Goal: Task Accomplishment & Management: Manage account settings

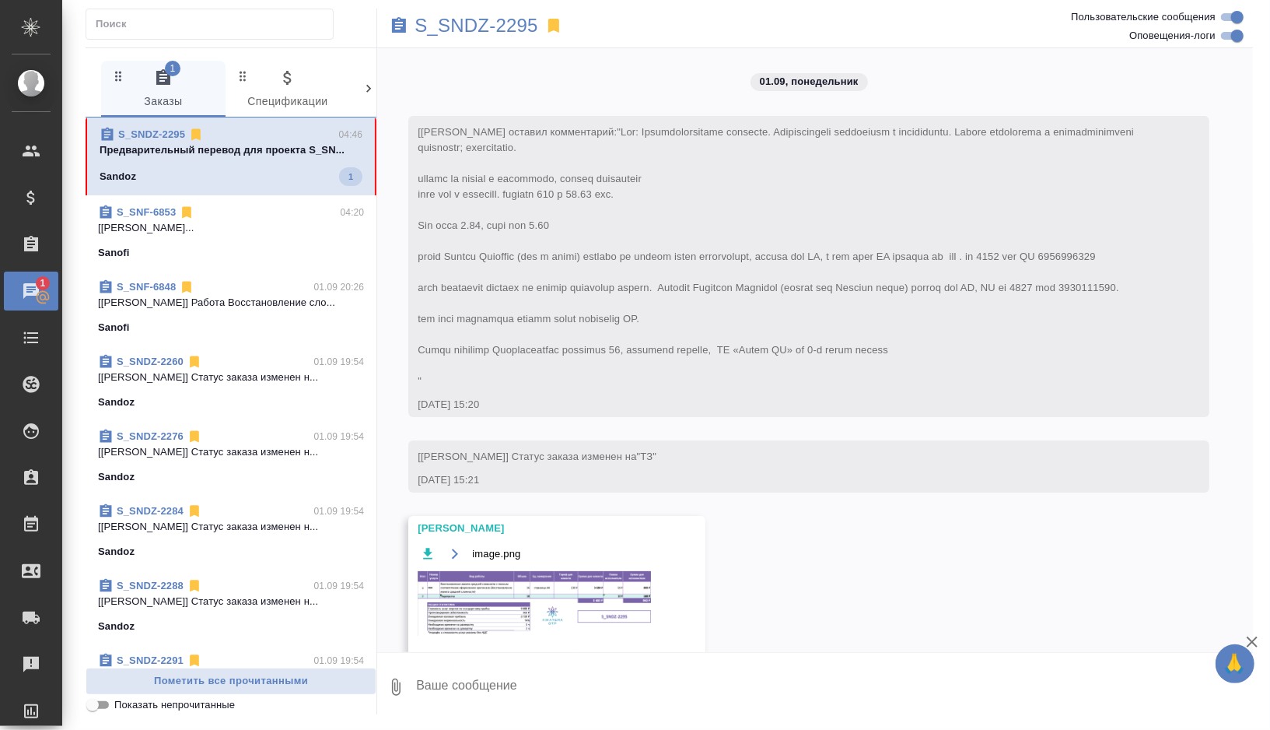
scroll to position [5375, 0]
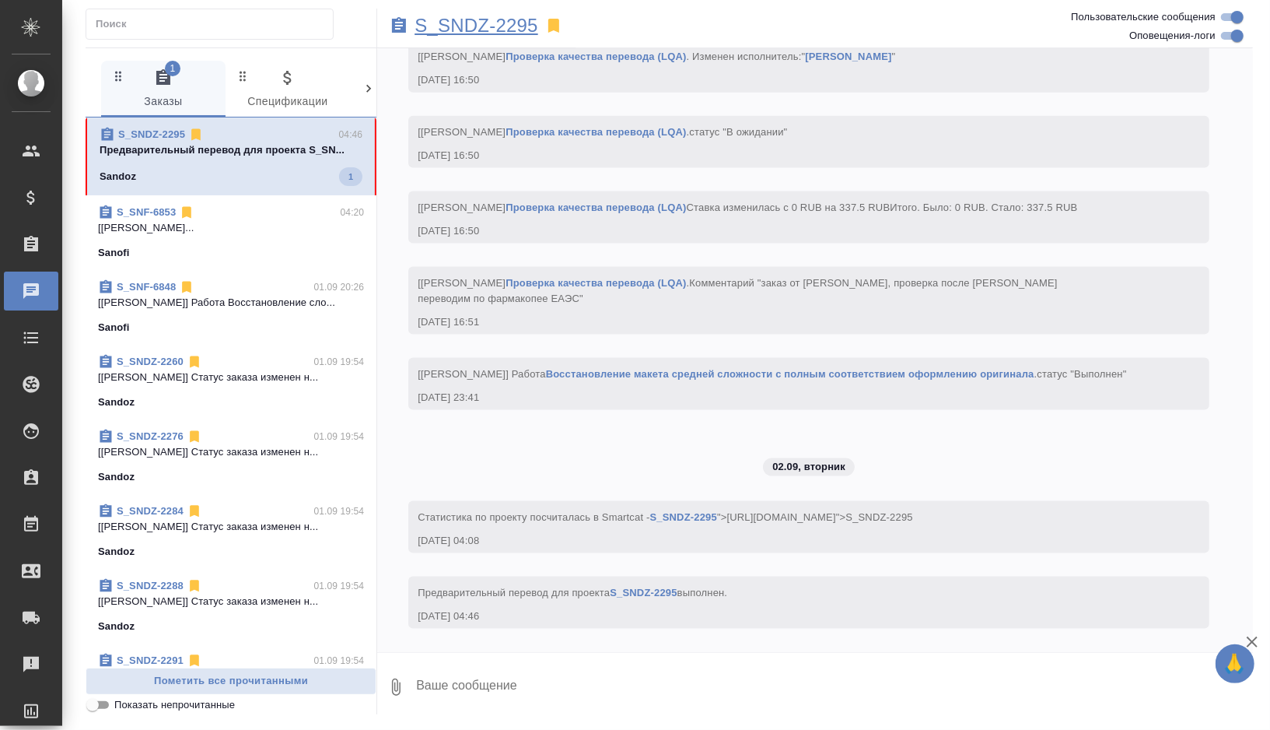
click at [485, 26] on p "S_SNDZ-2295" at bounding box center [477, 26] width 124 height 16
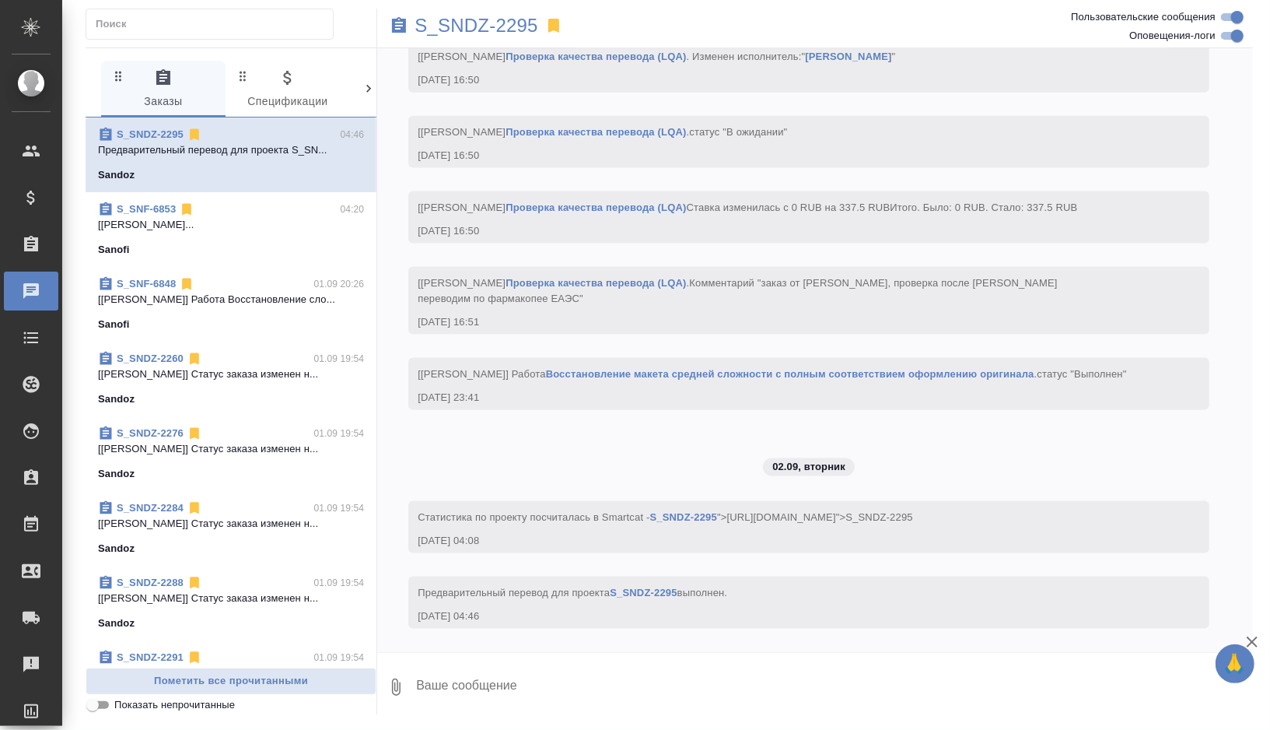
click at [221, 313] on span "S_SNF-6848 01.09 20:26 [[PERSON_NAME]] Работа Восстановление сло... Sanofi" at bounding box center [231, 304] width 266 height 56
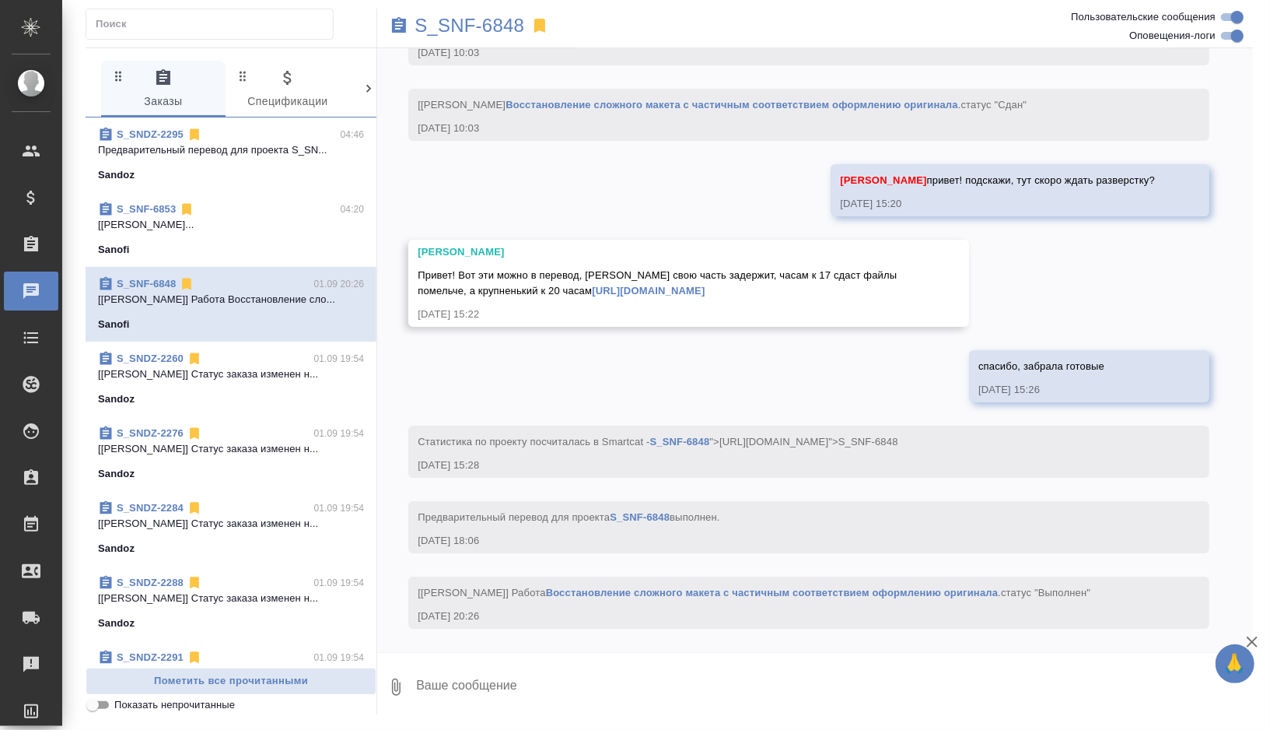
scroll to position [7719, 0]
click at [460, 21] on p "S_SNF-6848" at bounding box center [470, 26] width 110 height 16
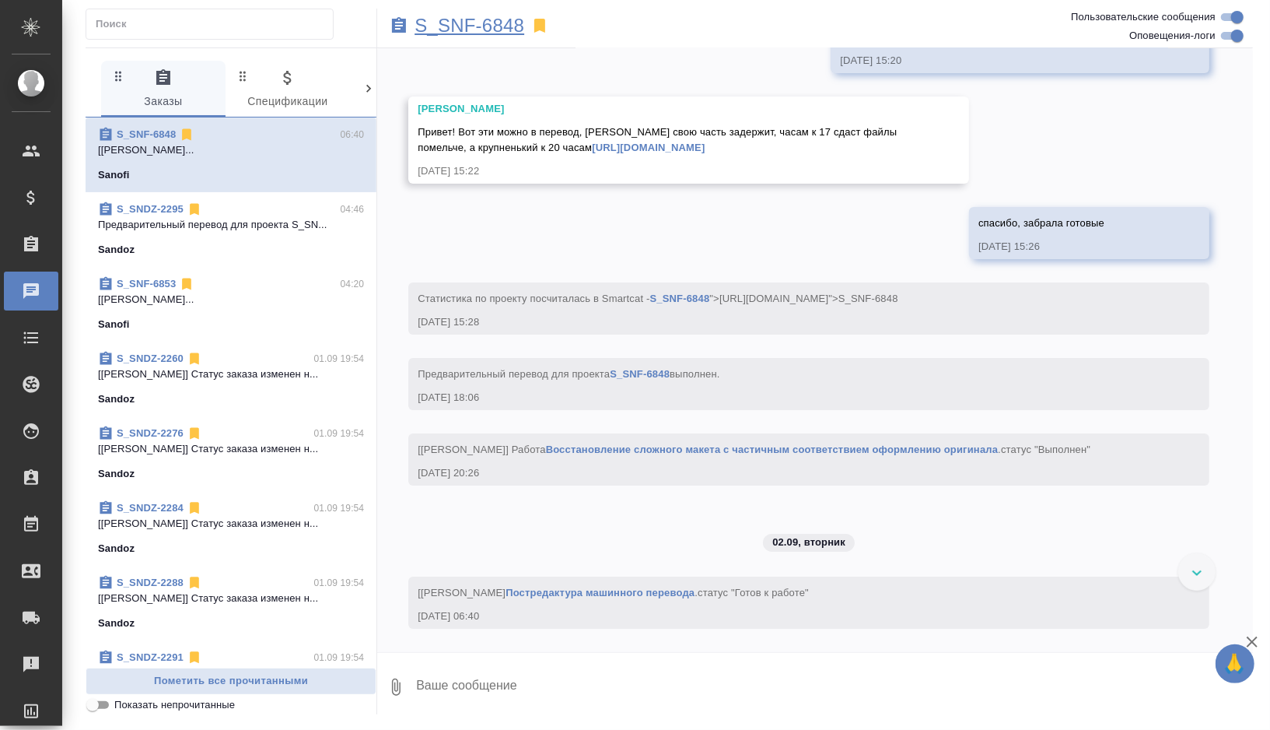
scroll to position [7862, 0]
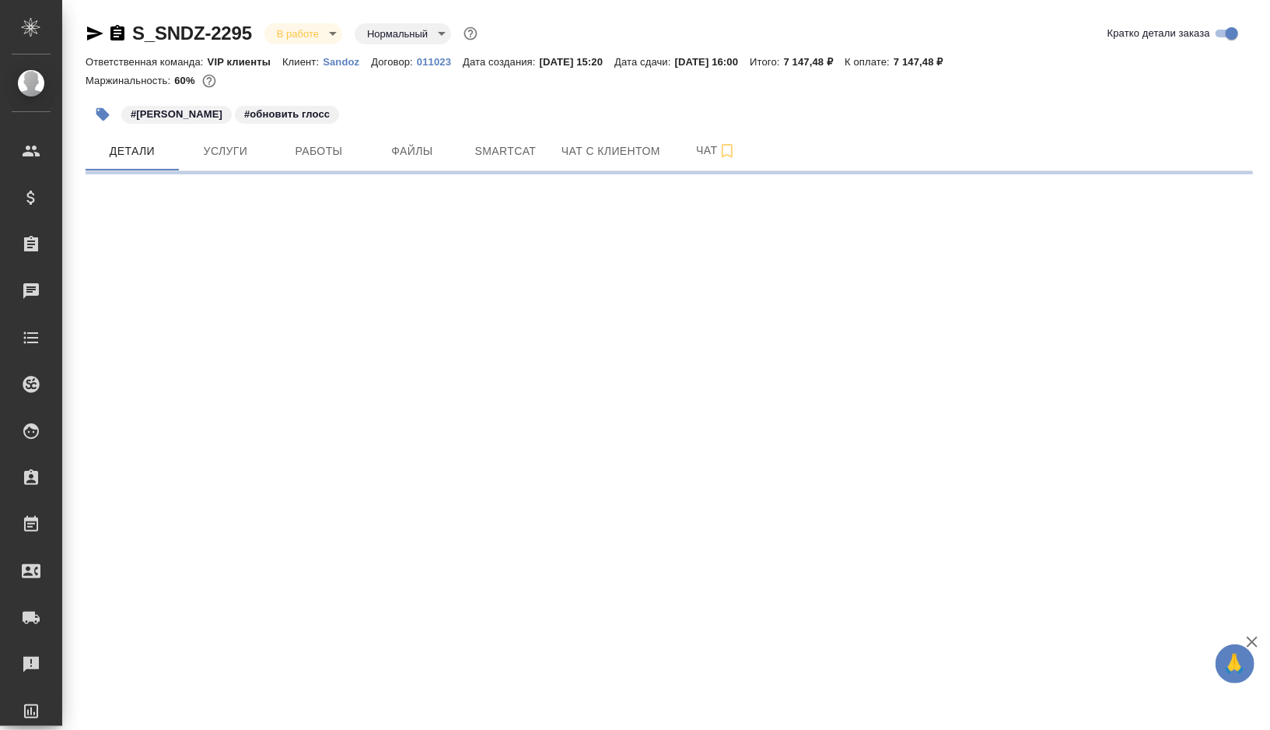
select select "RU"
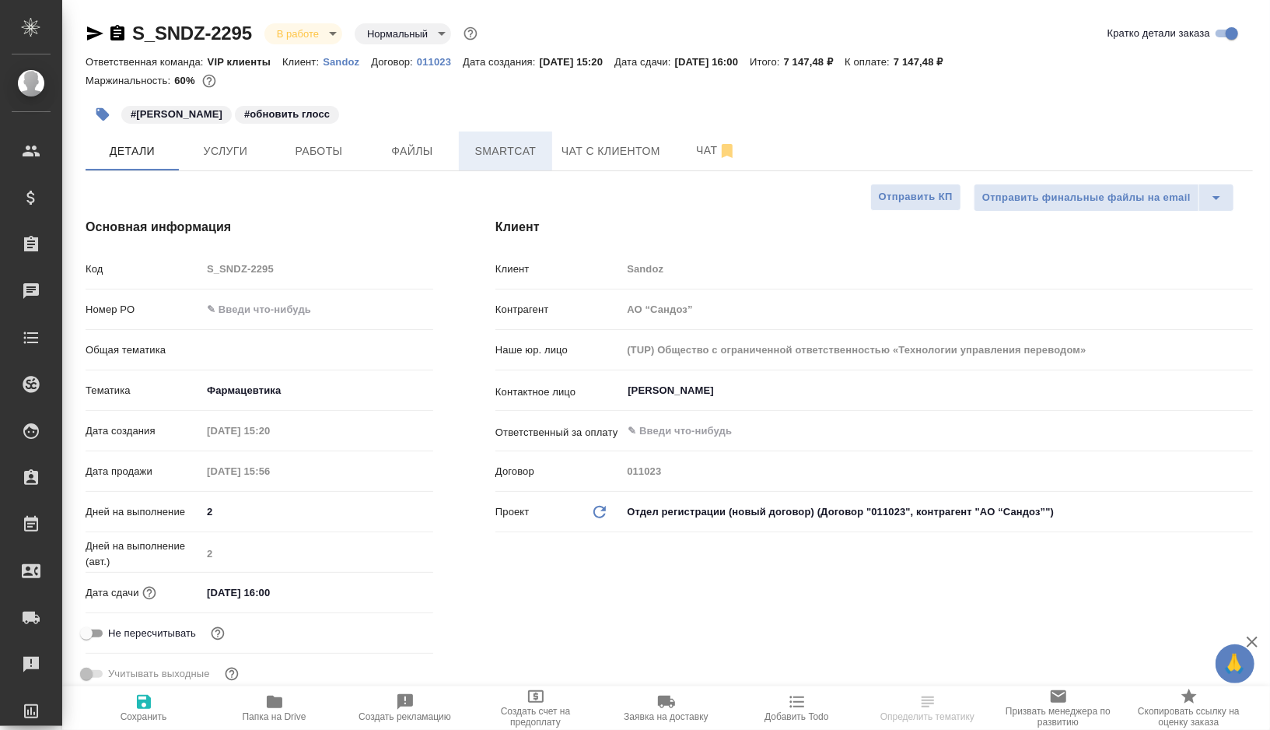
type textarea "x"
click at [515, 160] on button "Smartcat" at bounding box center [505, 150] width 93 height 39
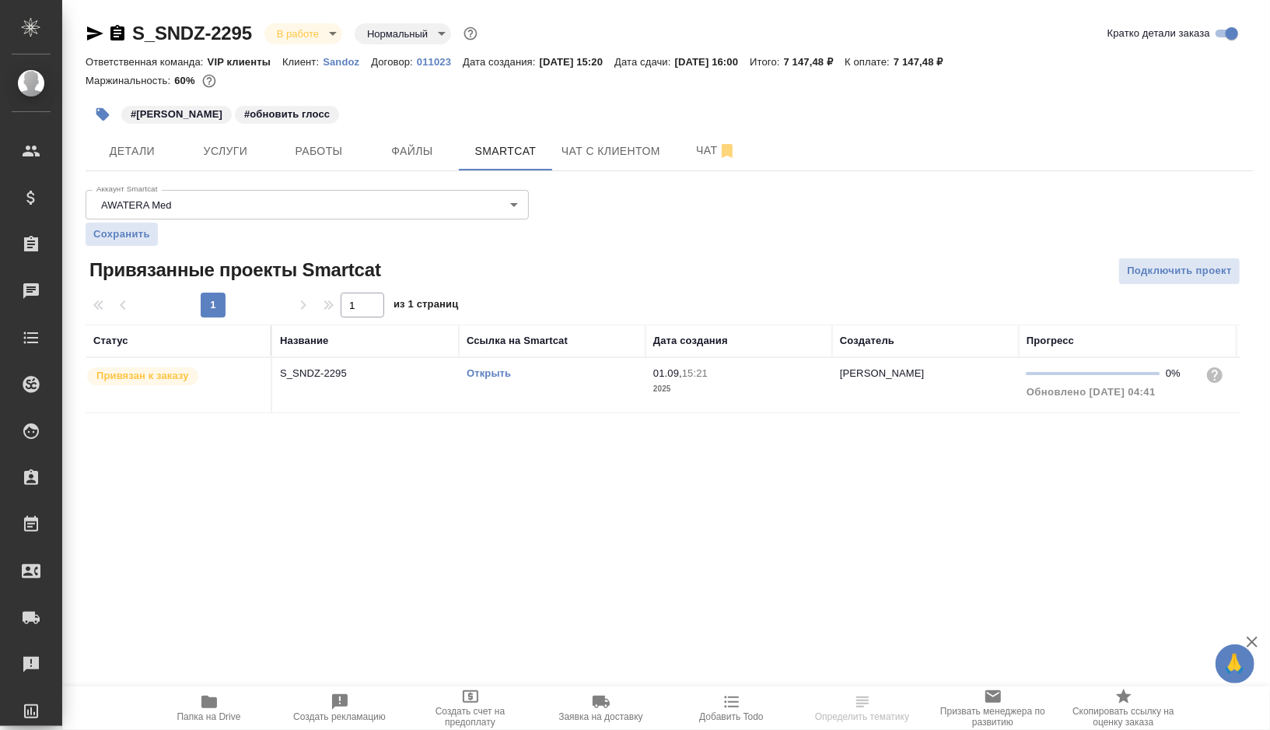
click at [504, 372] on link "Открыть" at bounding box center [489, 373] width 44 height 12
click at [294, 163] on button "Работы" at bounding box center [318, 150] width 93 height 39
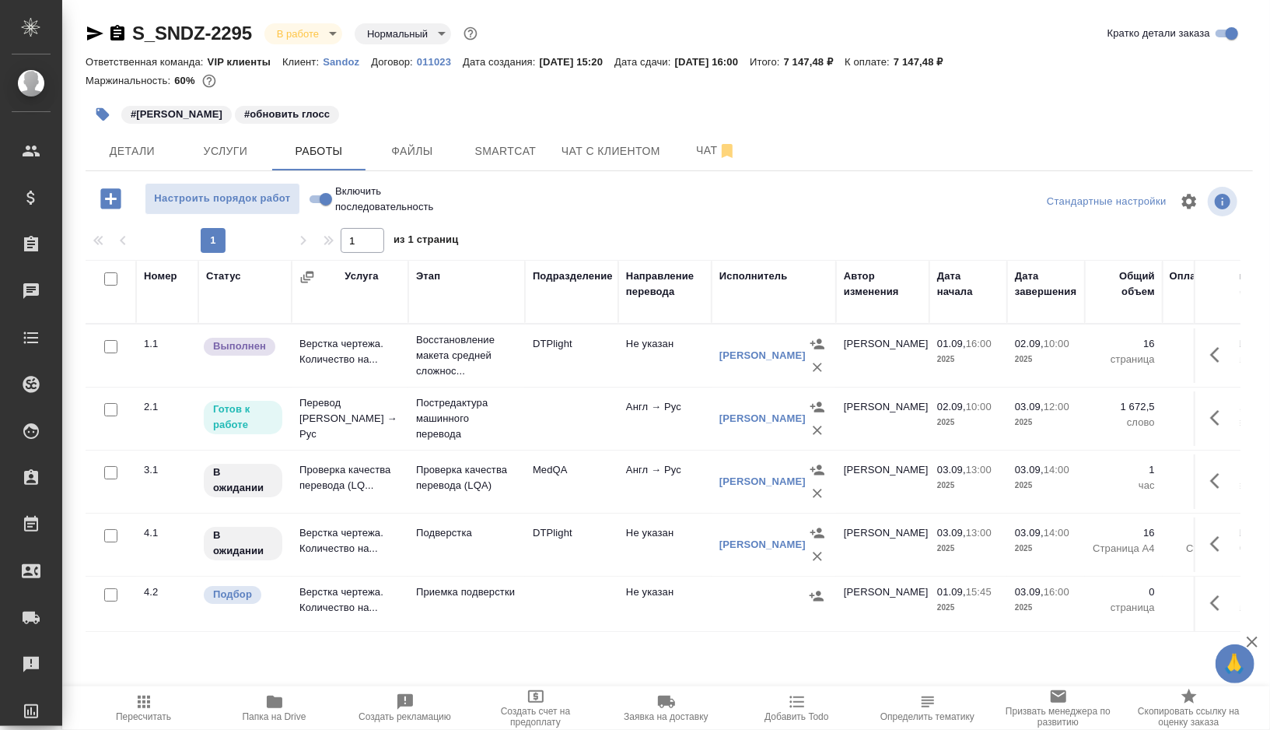
click at [100, 120] on icon "button" at bounding box center [103, 115] width 16 height 16
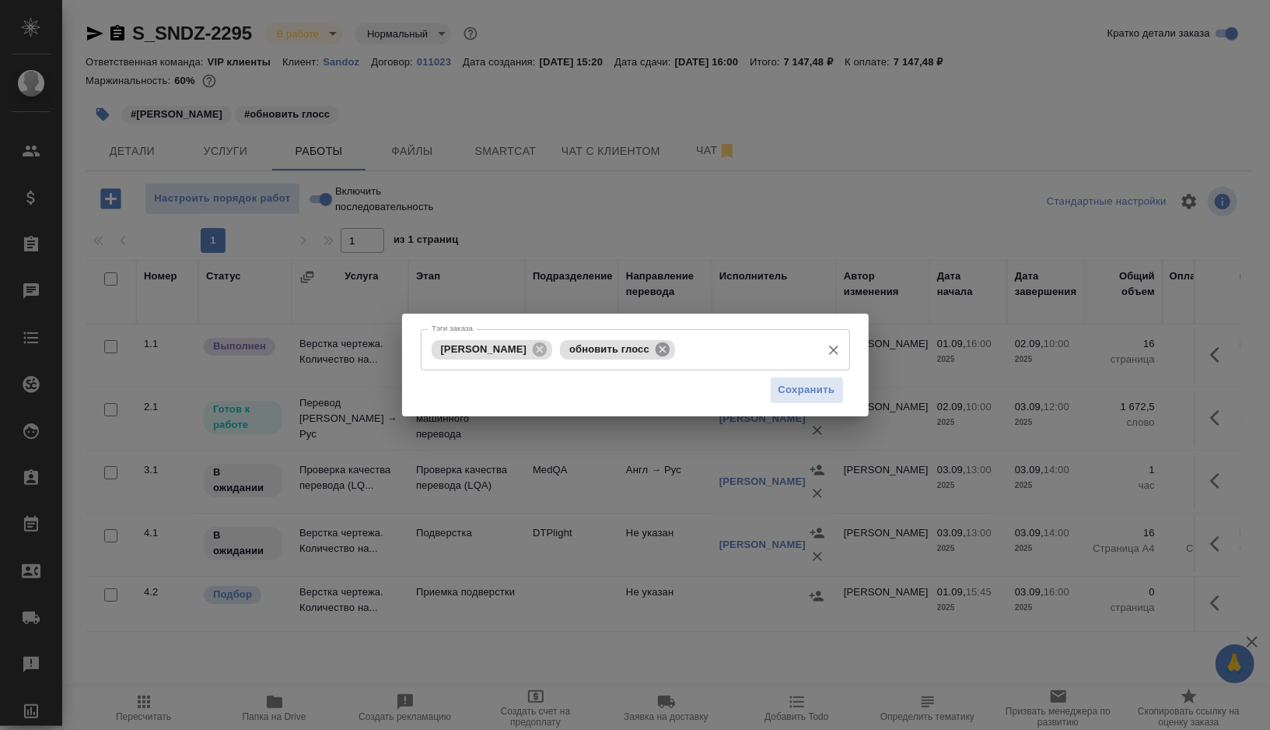
click at [654, 354] on icon at bounding box center [662, 349] width 17 height 17
click at [679, 354] on input "Тэги заказа" at bounding box center [746, 349] width 135 height 26
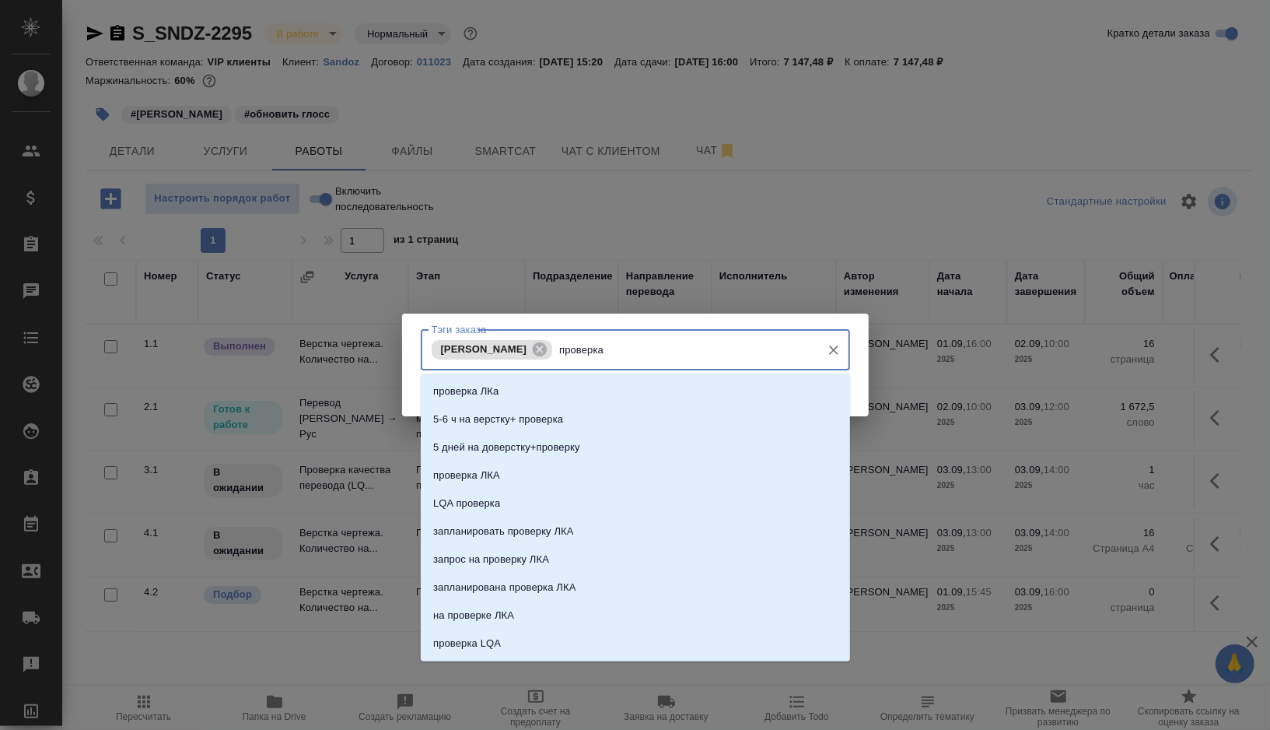
type input "проверка"
click at [533, 418] on li "проверка ЛКА" at bounding box center [635, 419] width 429 height 28
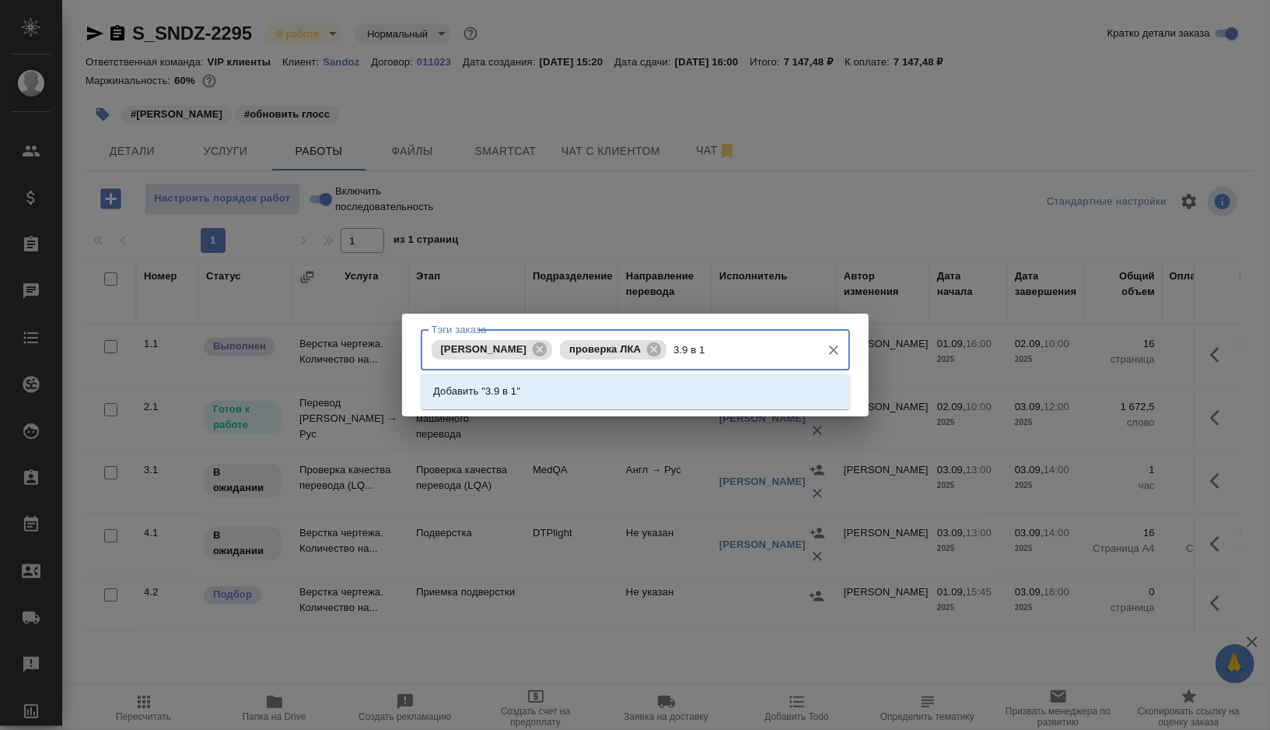
type input "3.9 в 13"
click at [552, 381] on li "Добавить "3.9 в 13"" at bounding box center [635, 391] width 429 height 28
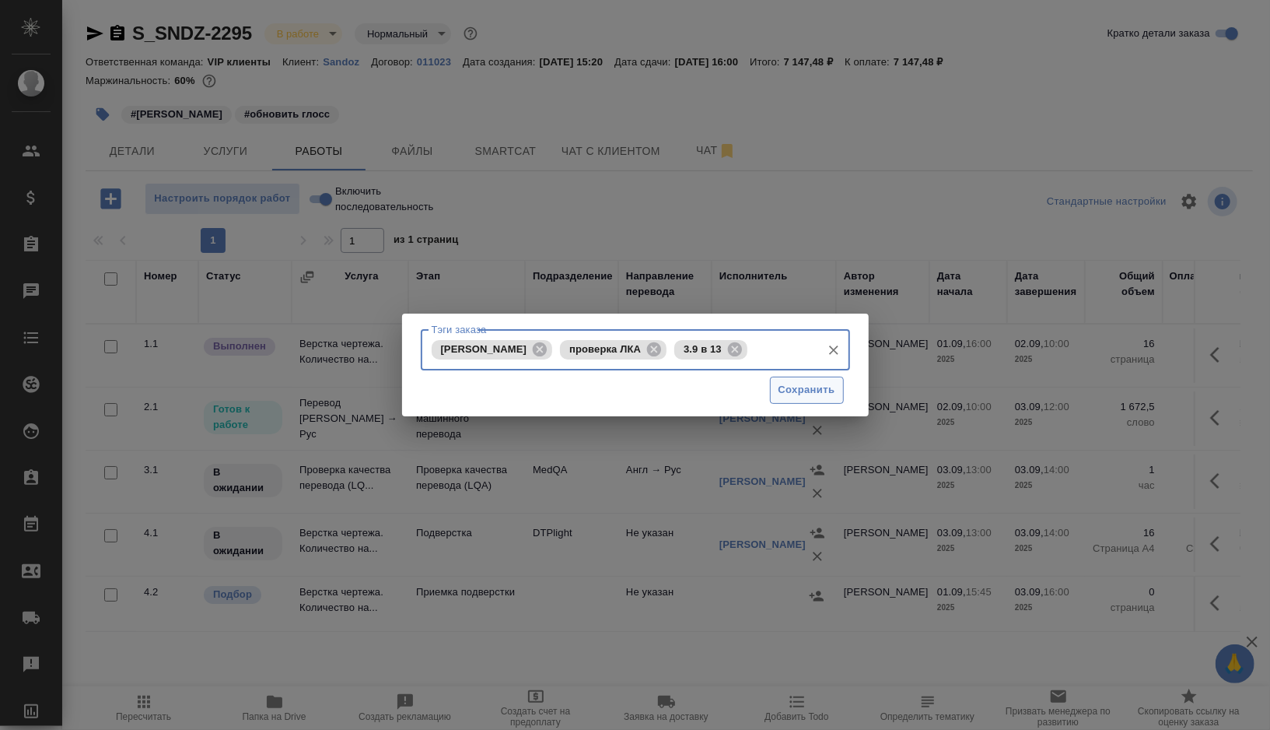
click at [812, 391] on span "Сохранить" at bounding box center [807, 390] width 57 height 18
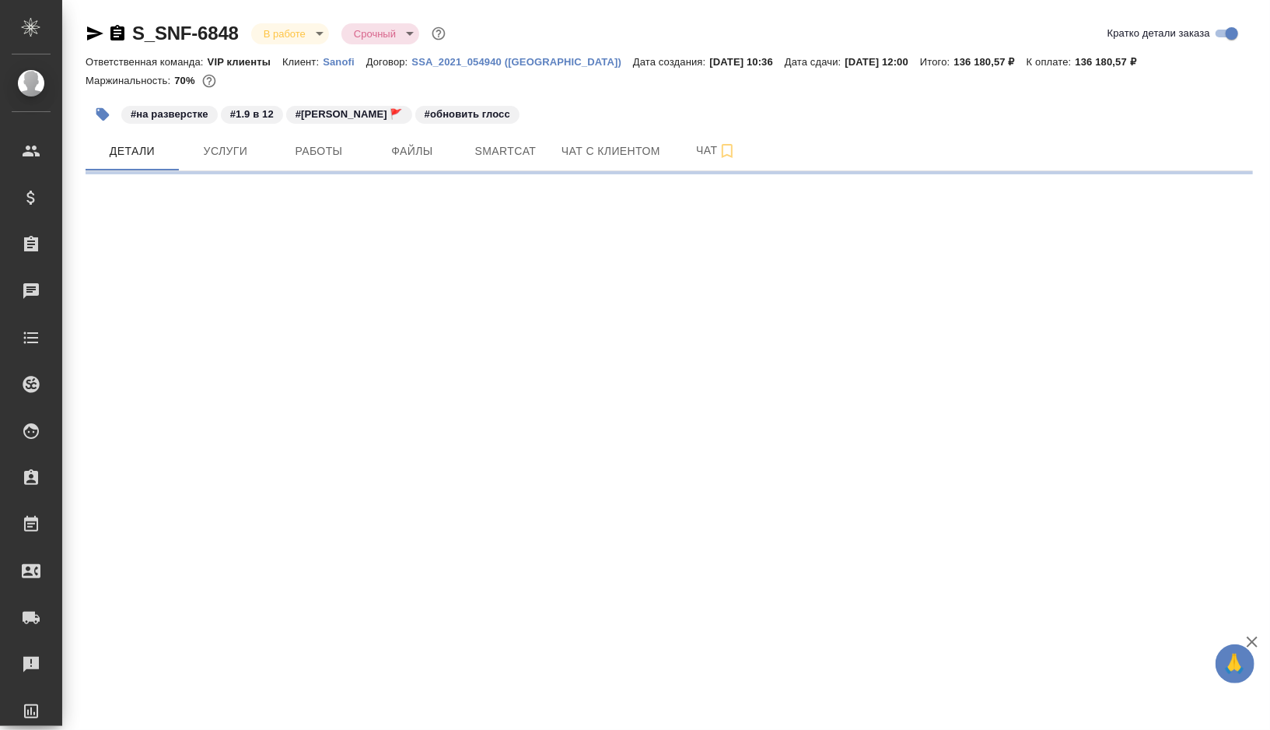
select select "RU"
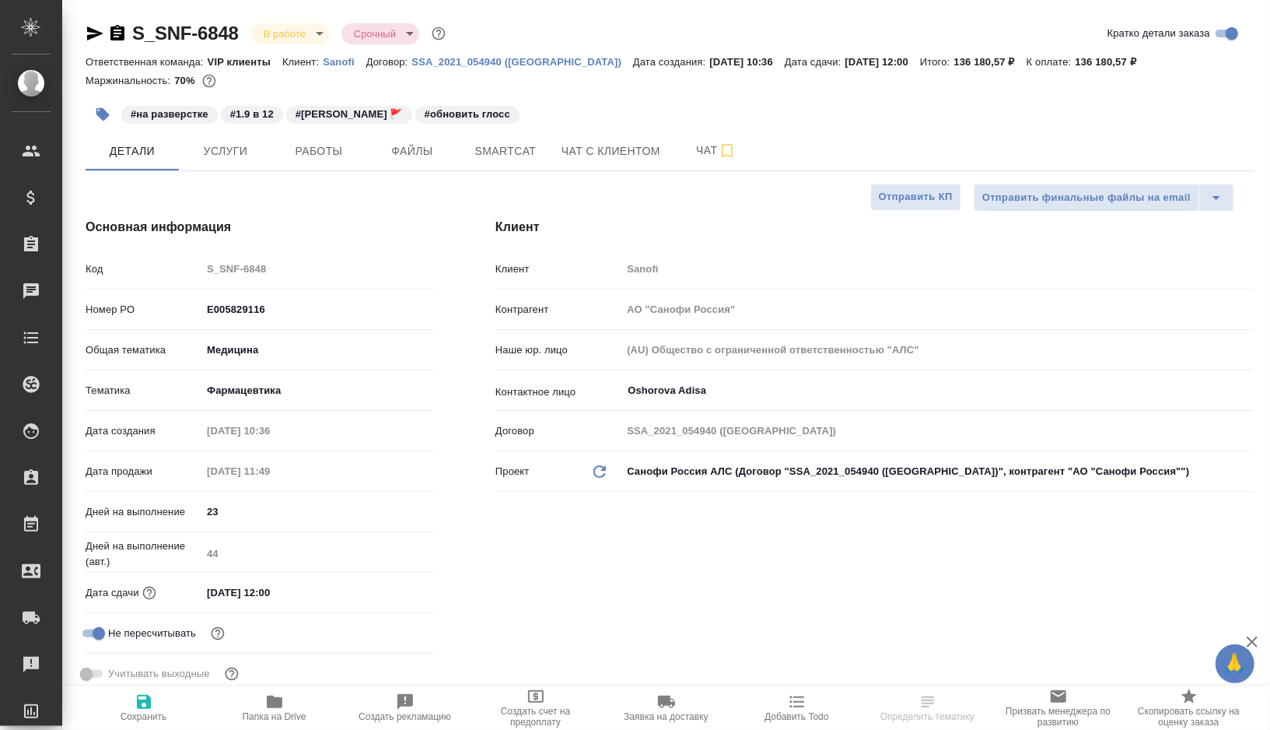
type textarea "x"
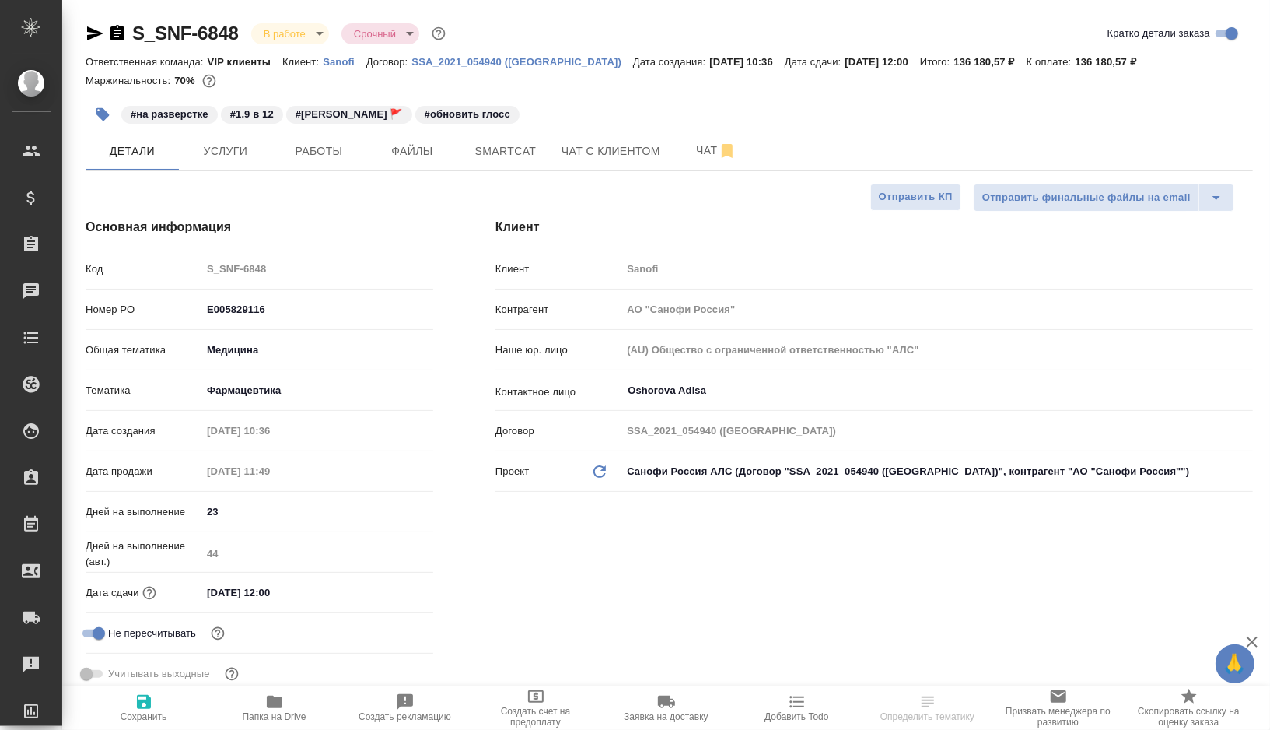
type textarea "x"
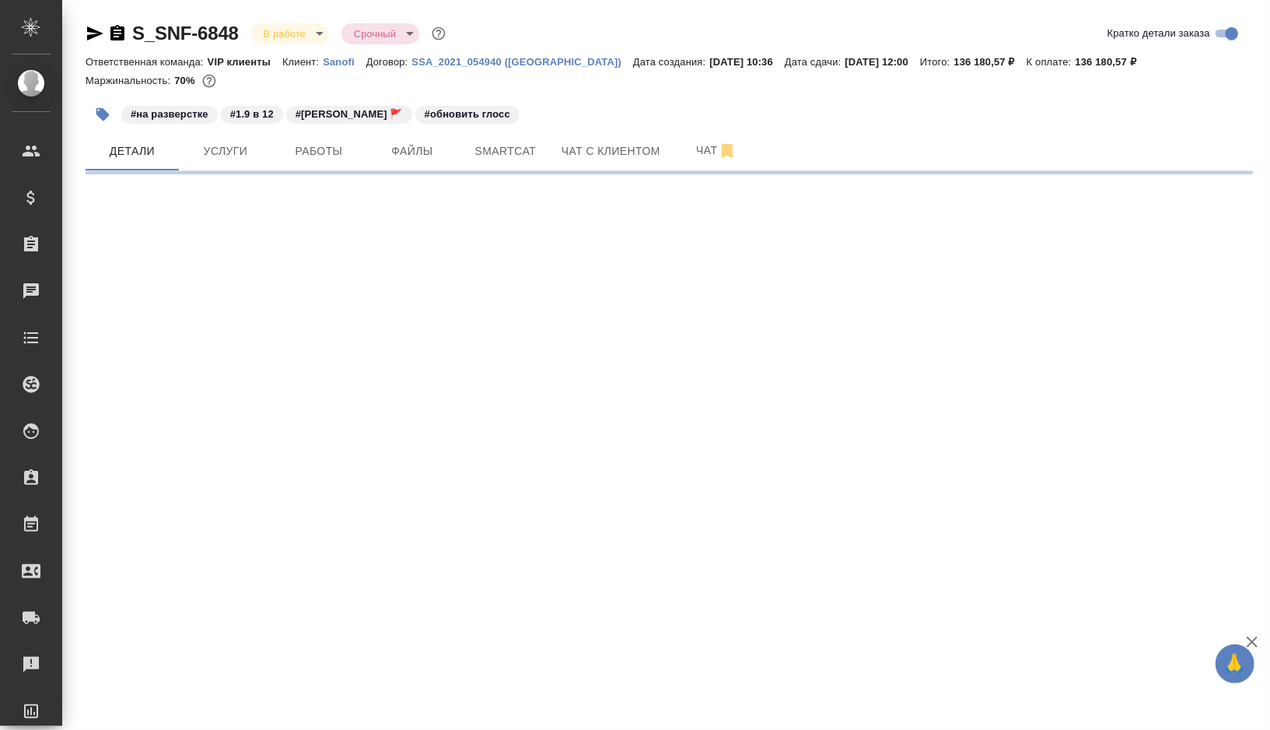
select select "RU"
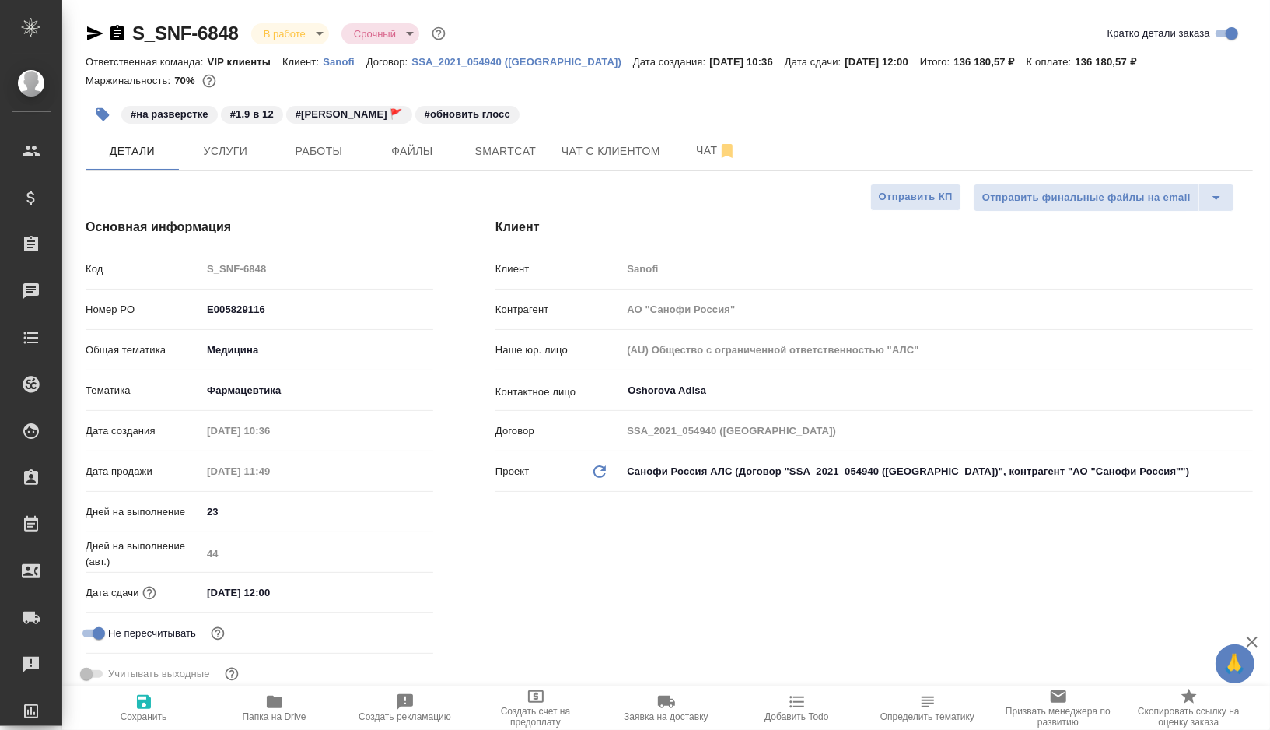
type textarea "x"
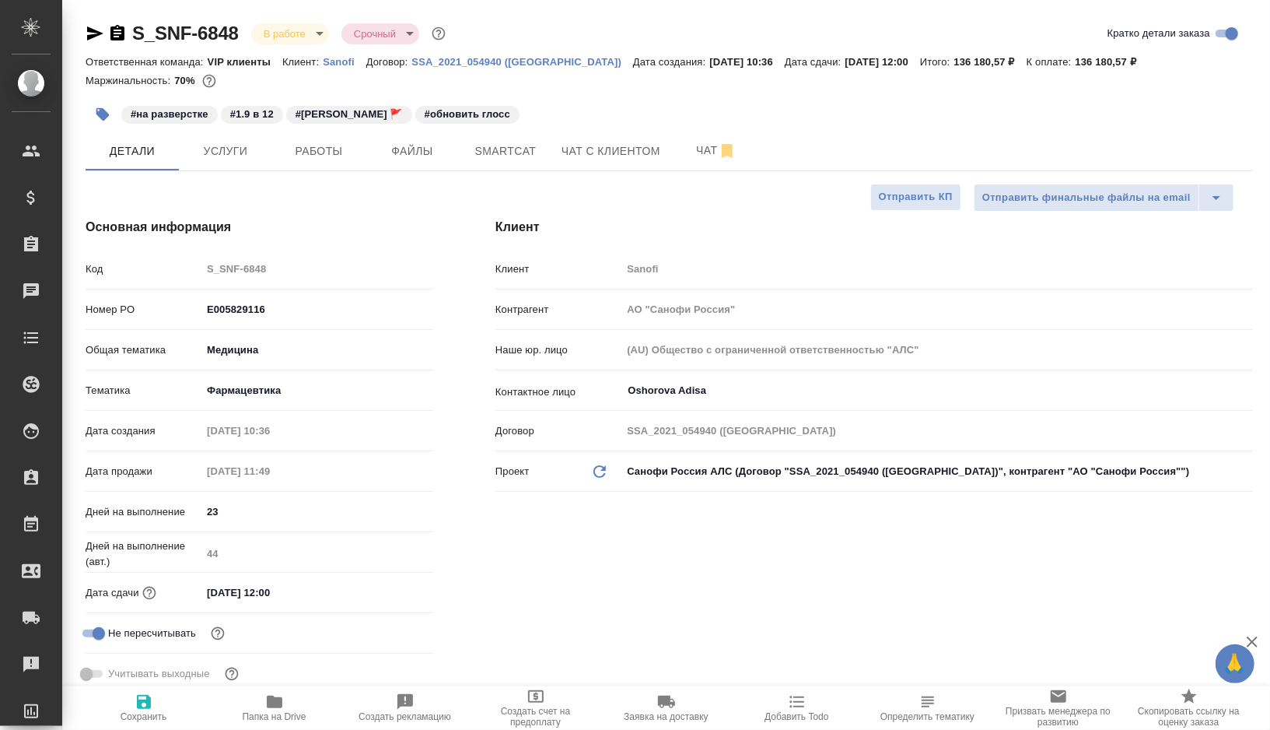
type textarea "x"
click at [313, 150] on span "Работы" at bounding box center [319, 151] width 75 height 19
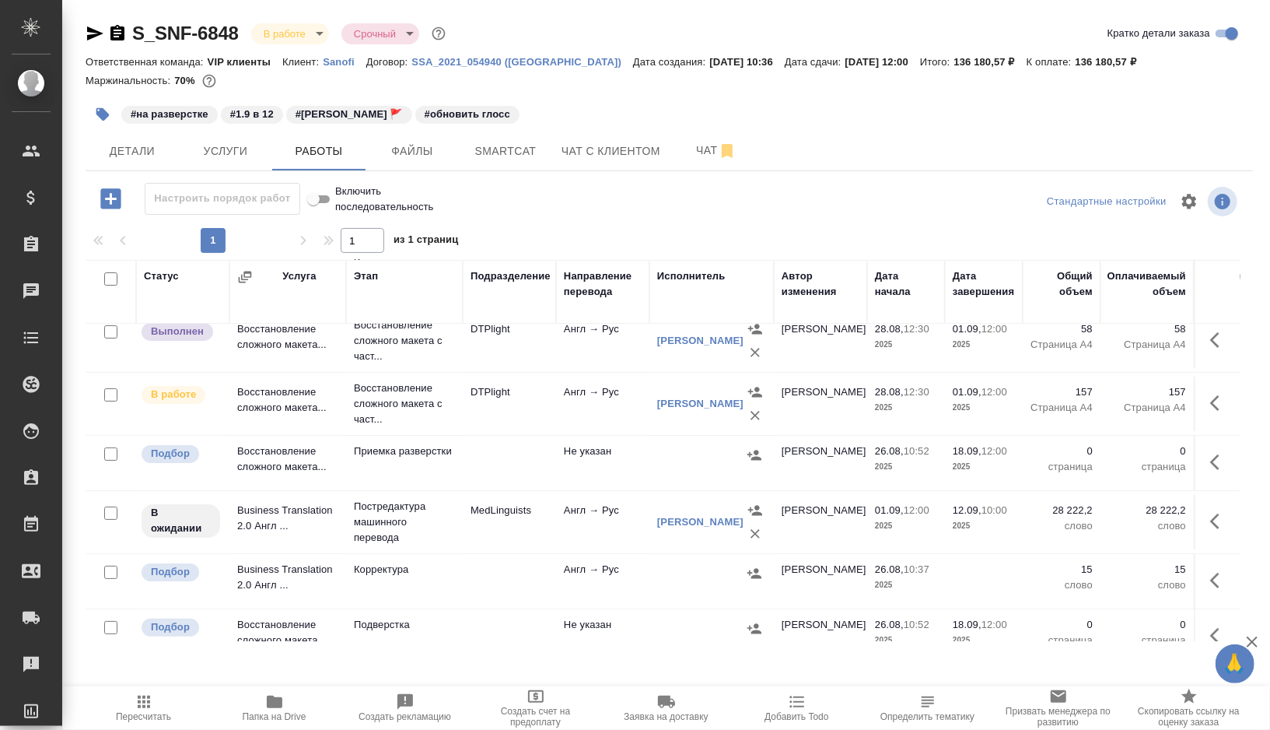
scroll to position [197, 0]
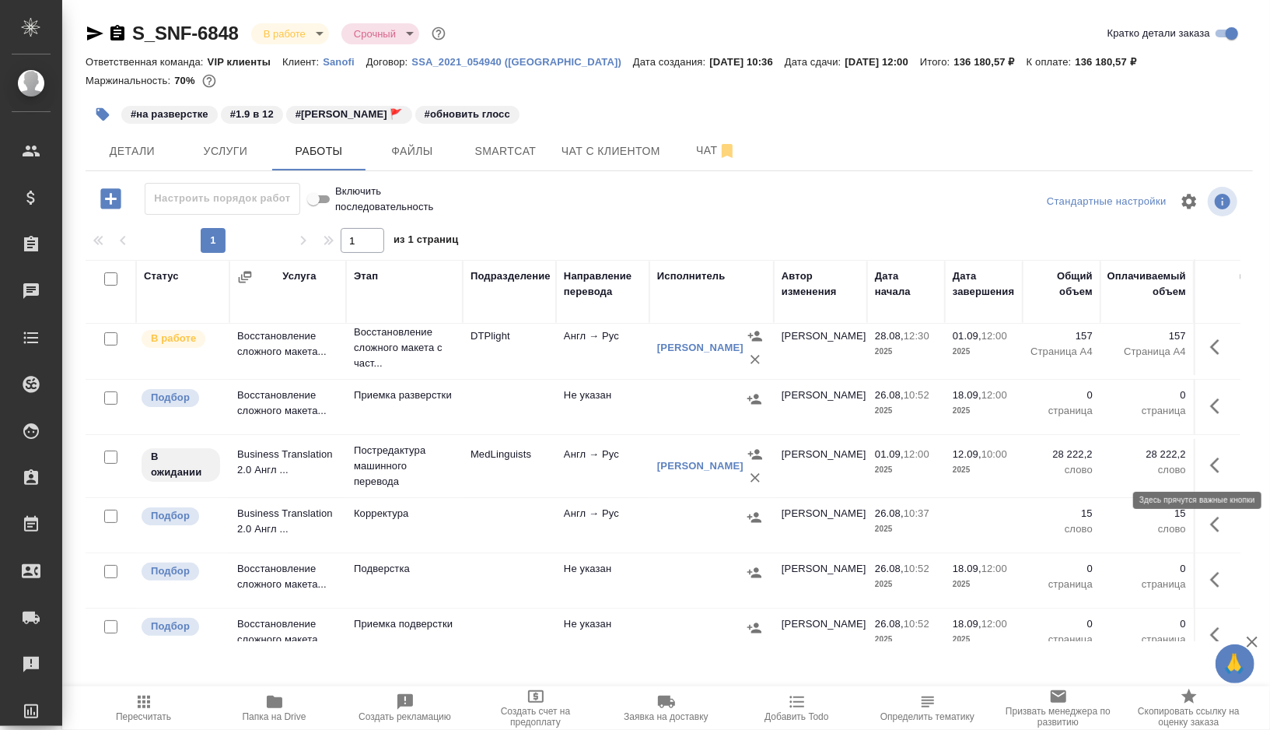
click at [1225, 465] on icon "button" at bounding box center [1219, 465] width 19 height 19
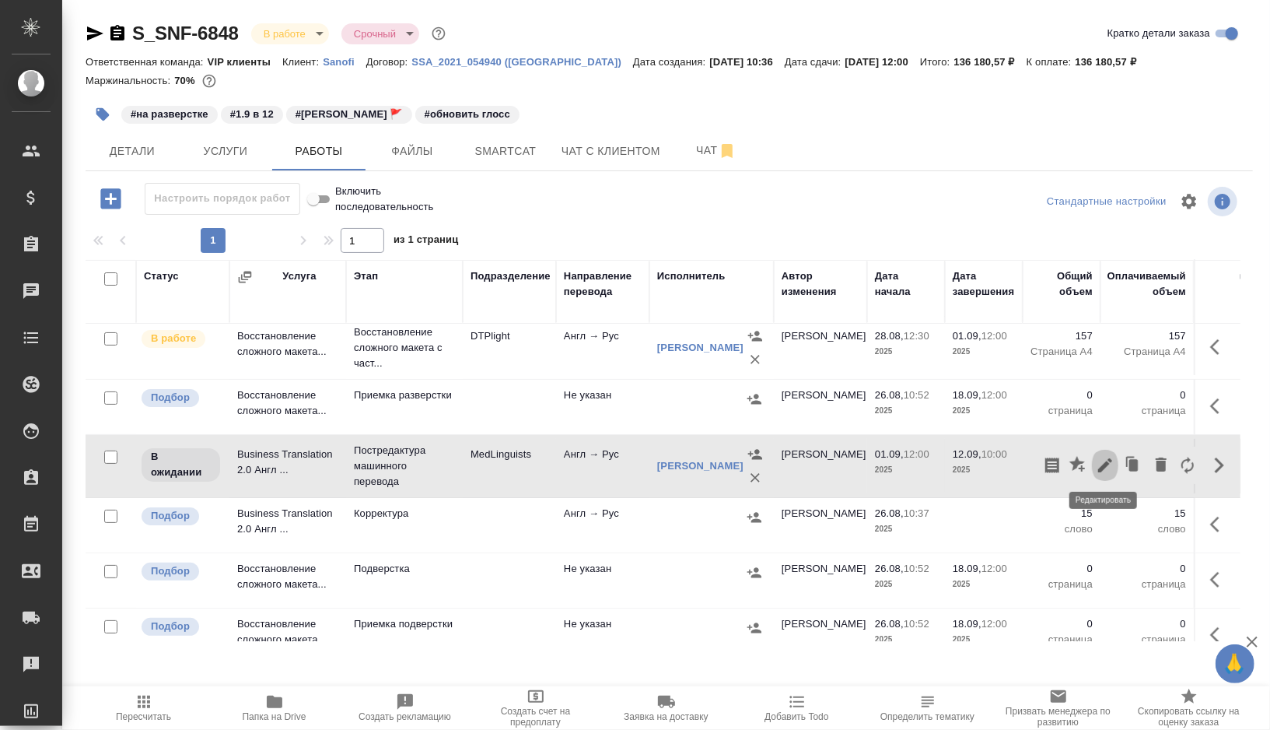
click at [1111, 458] on icon "button" at bounding box center [1105, 465] width 14 height 14
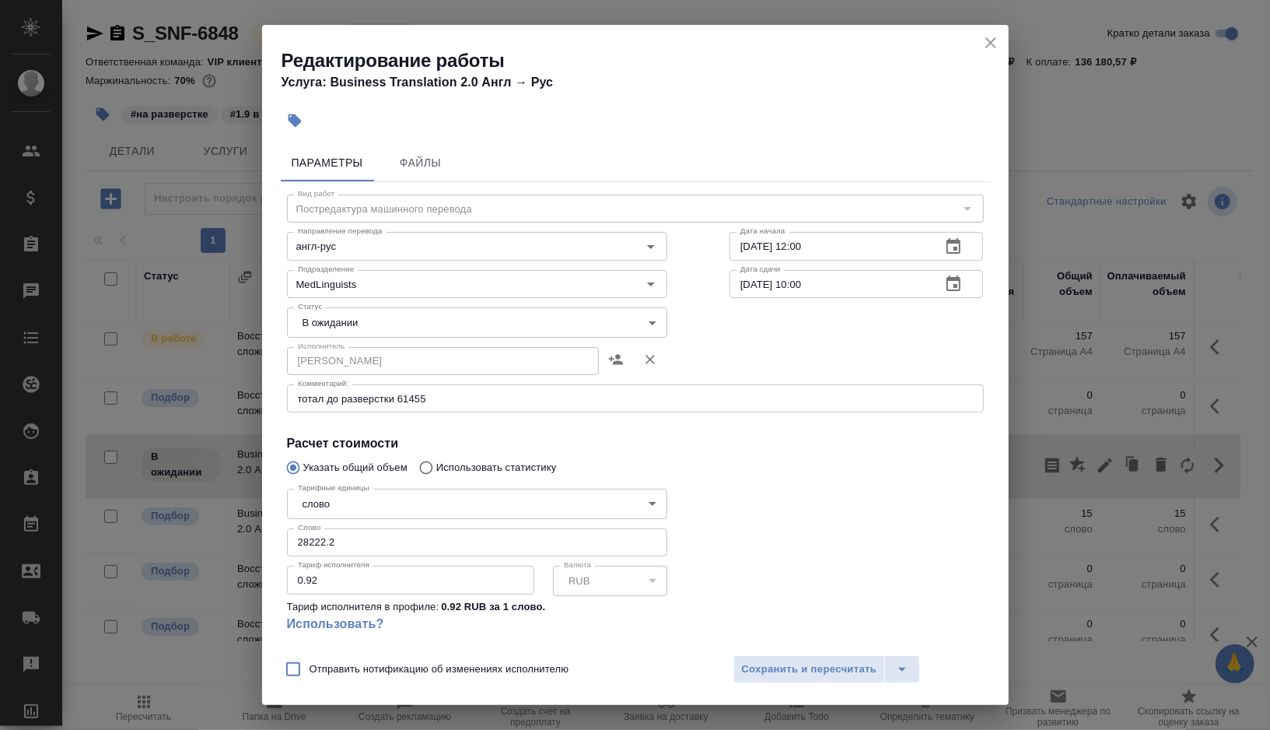
click at [639, 321] on body "🙏 .cls-1 fill:#fff; AWATERA Gorshkova Valentina Клиенты Спецификации Заказы 0 Ч…" at bounding box center [635, 365] width 1270 height 730
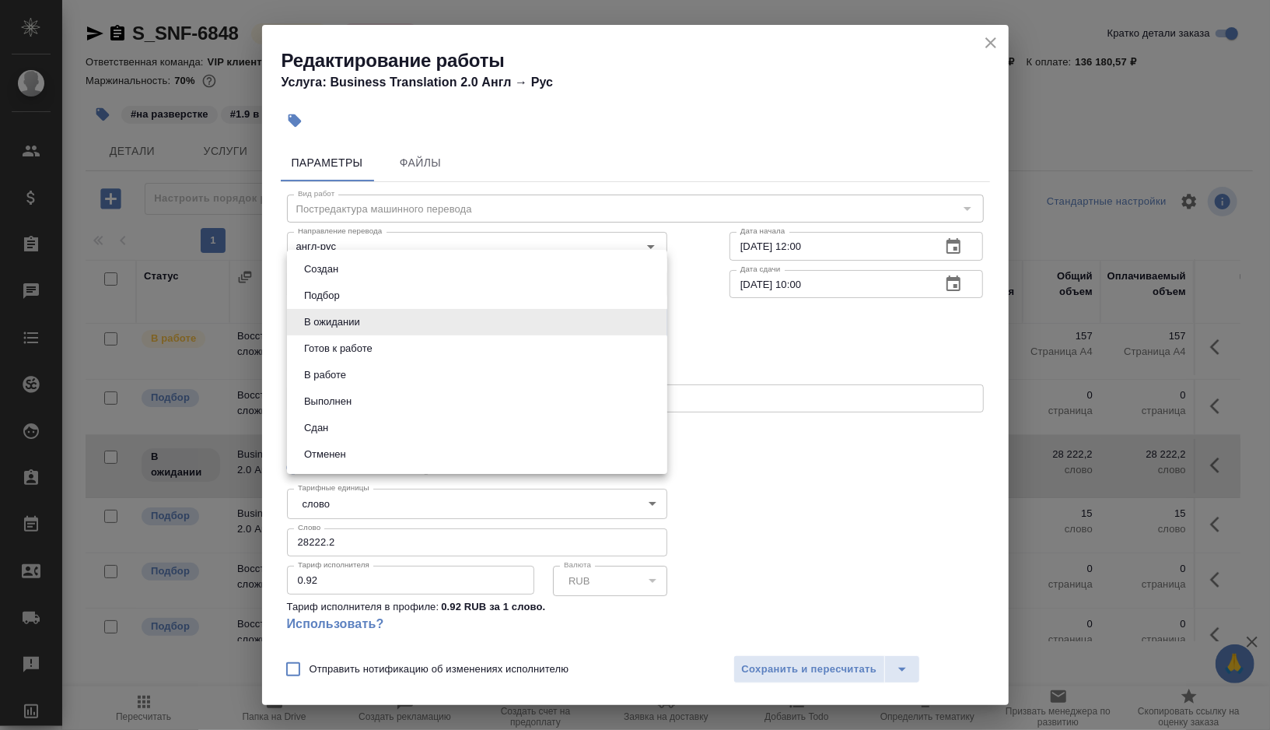
click at [368, 354] on button "Готов к работе" at bounding box center [338, 348] width 78 height 17
type input "readyForWork"
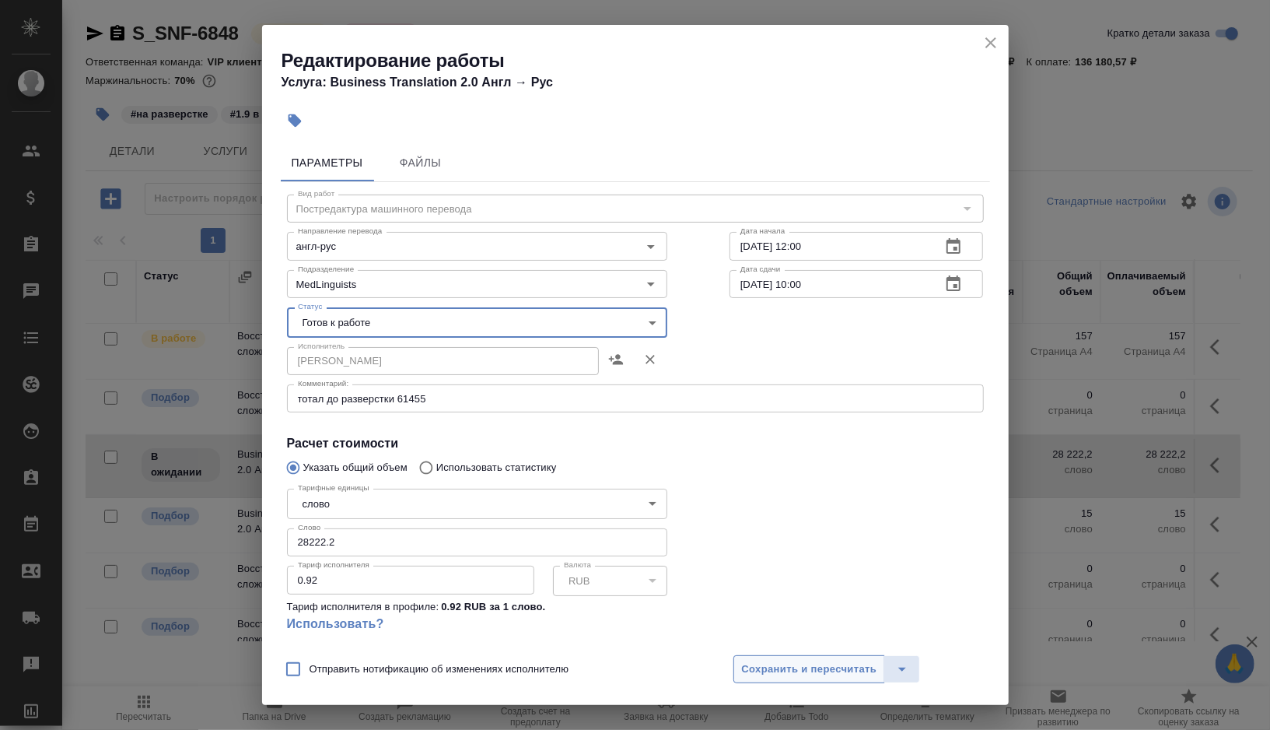
click at [818, 671] on span "Сохранить и пересчитать" at bounding box center [809, 669] width 135 height 18
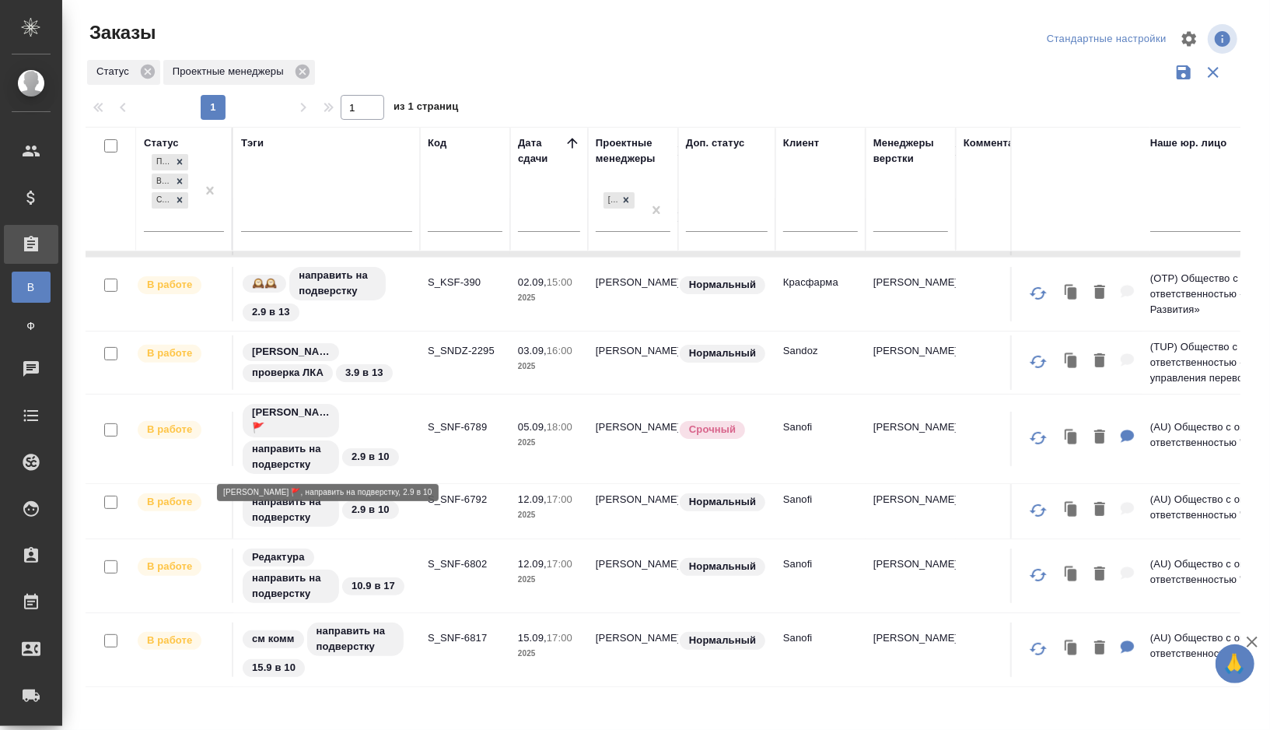
scroll to position [294, 0]
click at [364, 413] on div "[PERSON_NAME] 🚩 направить на подверстку 2.9 в 10" at bounding box center [326, 437] width 171 height 73
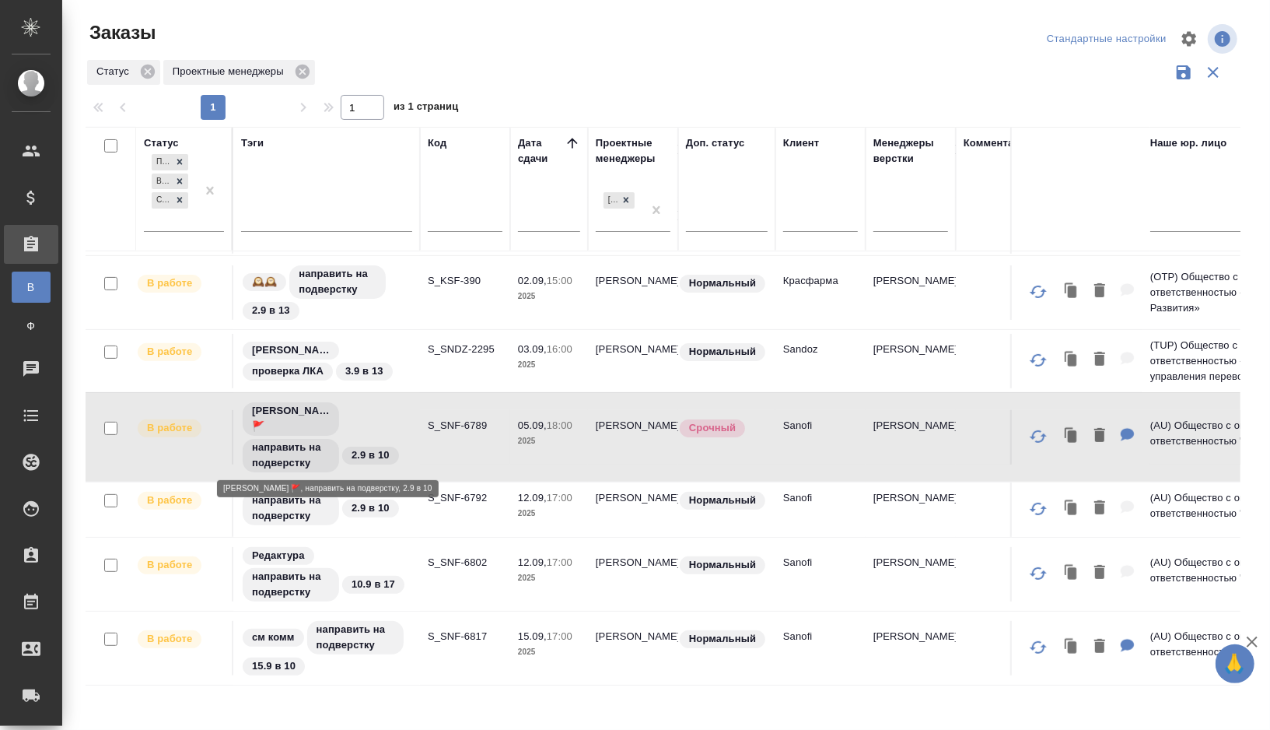
click at [364, 414] on div "[PERSON_NAME] 🚩 направить на подверстку 2.9 в 10" at bounding box center [326, 437] width 171 height 73
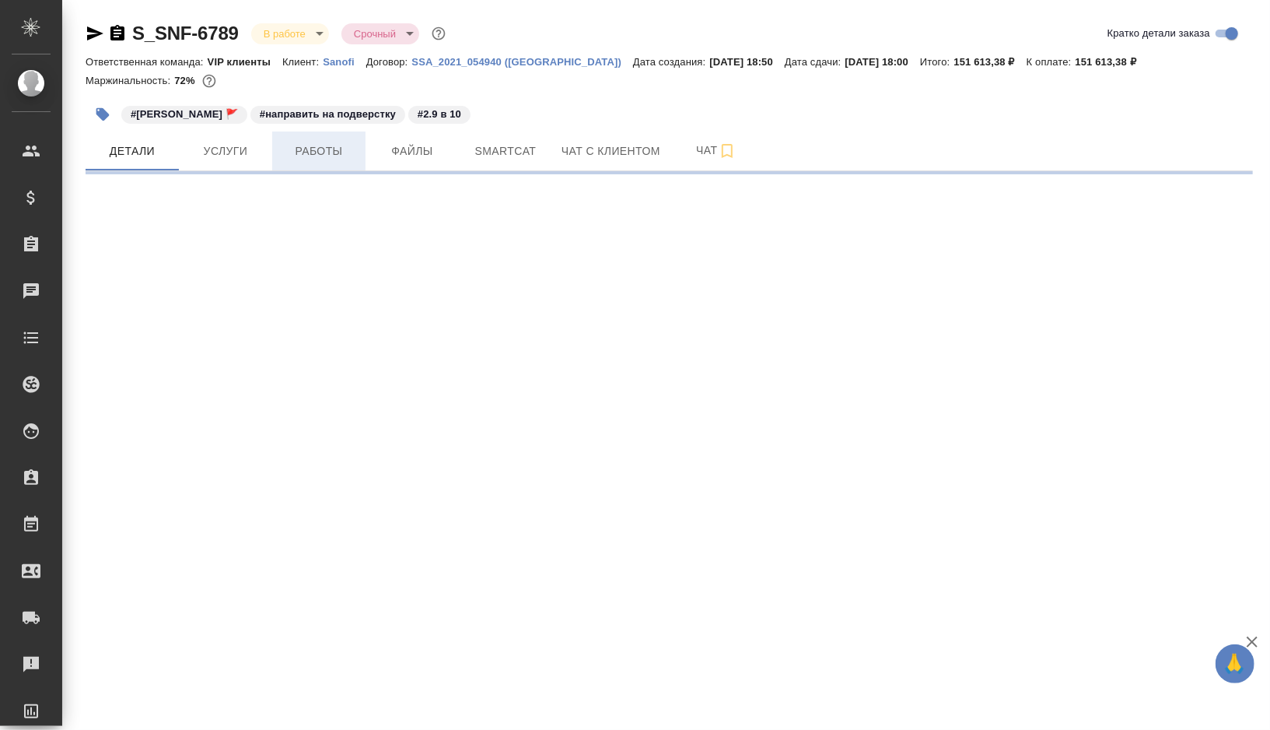
select select "RU"
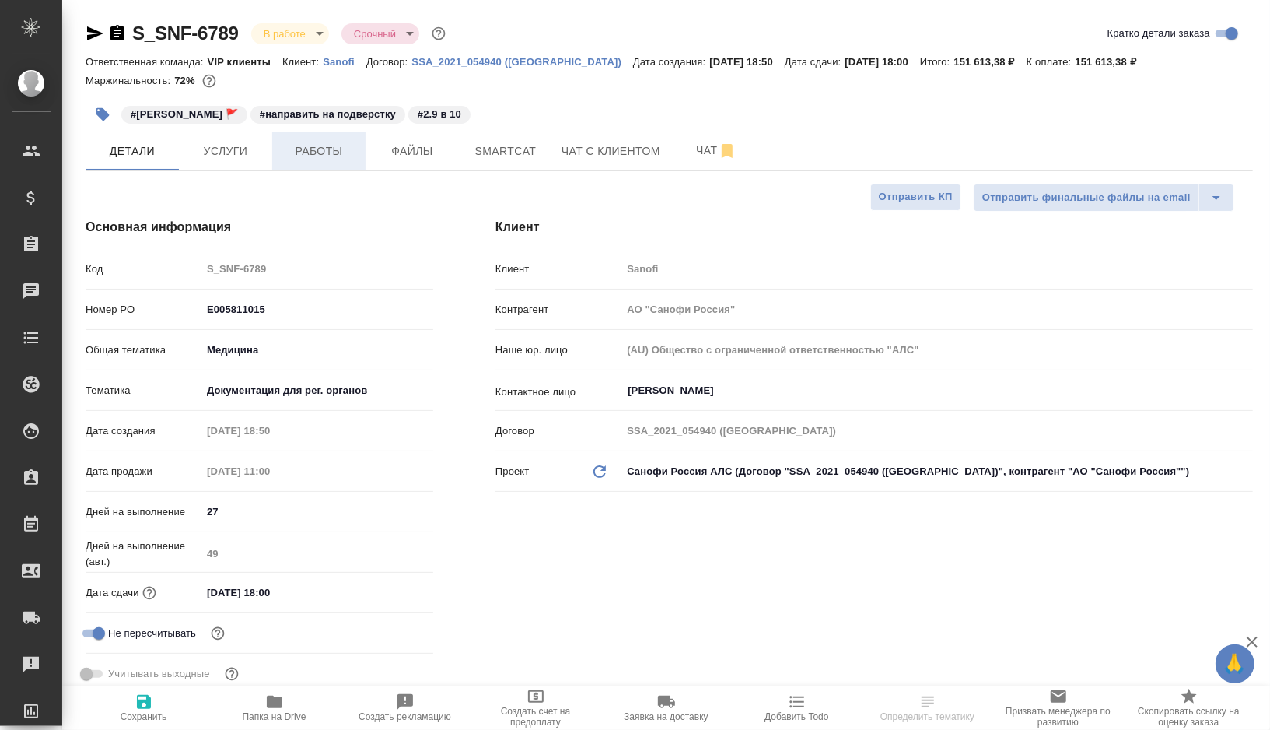
click at [326, 152] on span "Работы" at bounding box center [319, 151] width 75 height 19
type textarea "x"
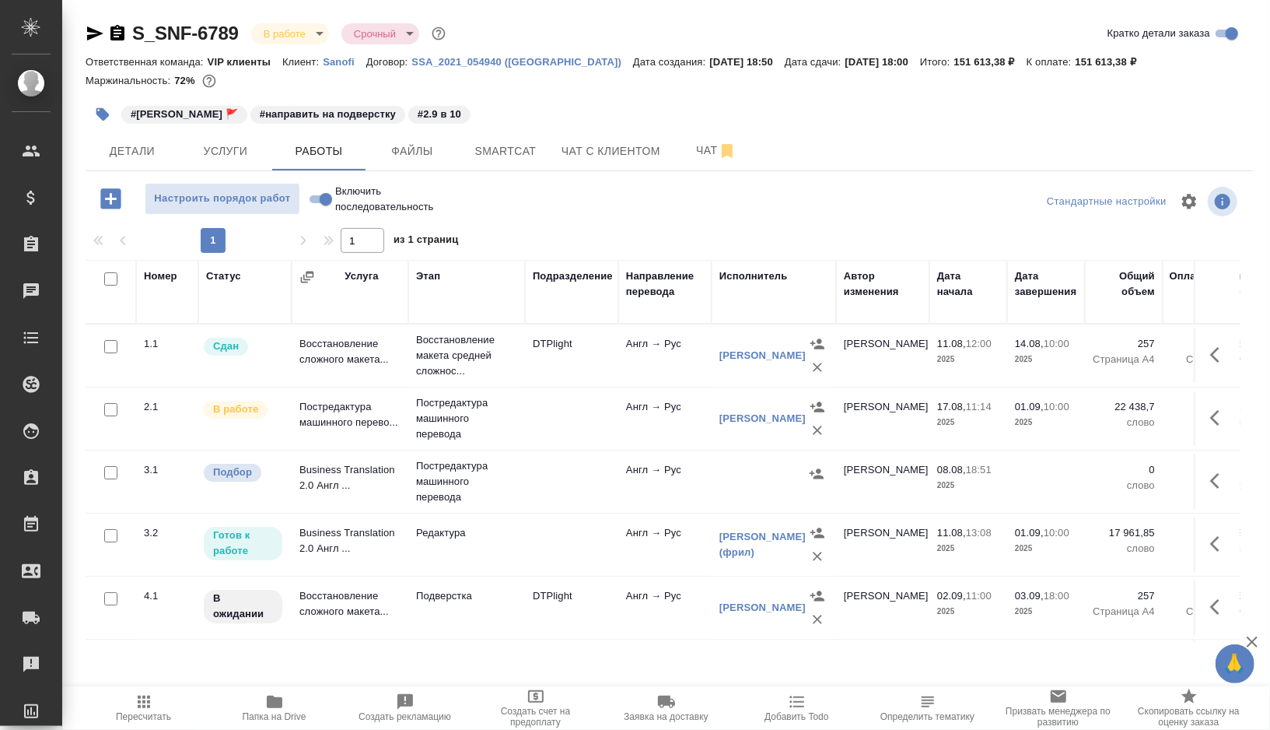
click at [553, 412] on td at bounding box center [571, 418] width 93 height 54
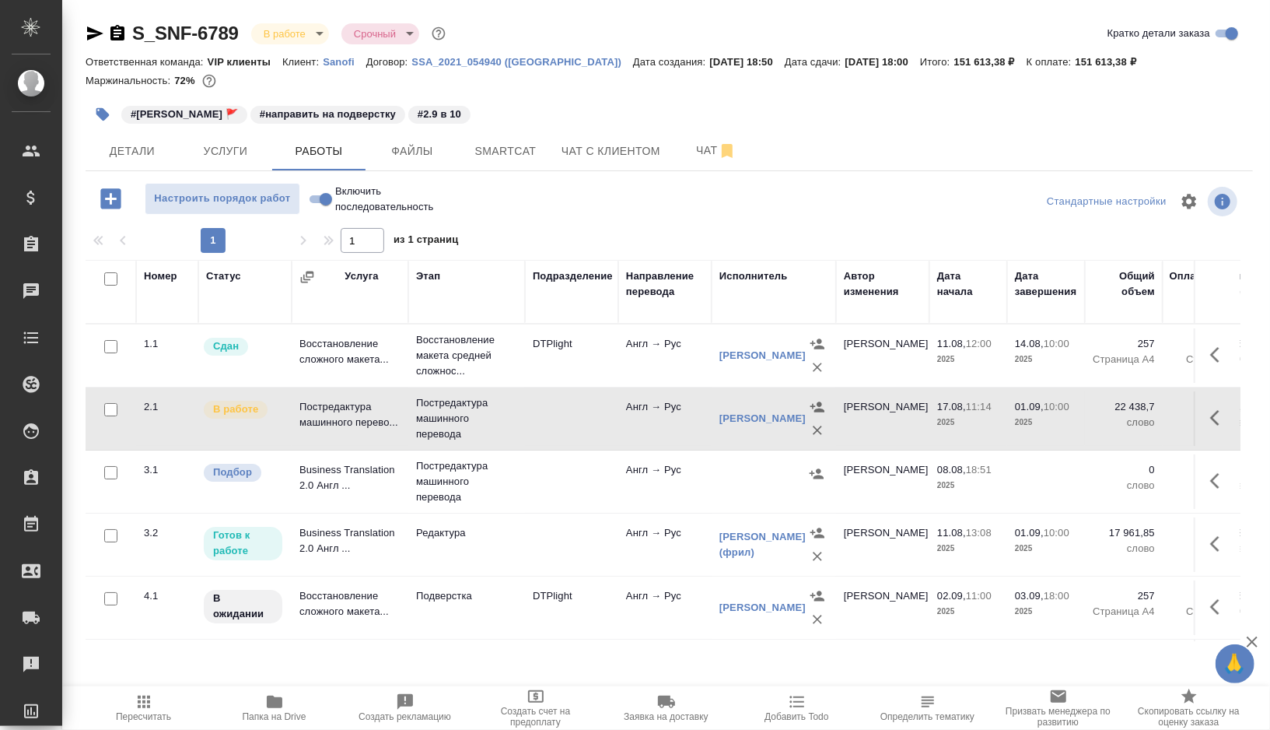
click at [553, 412] on td at bounding box center [571, 418] width 93 height 54
click at [502, 151] on span "Smartcat" at bounding box center [505, 151] width 75 height 19
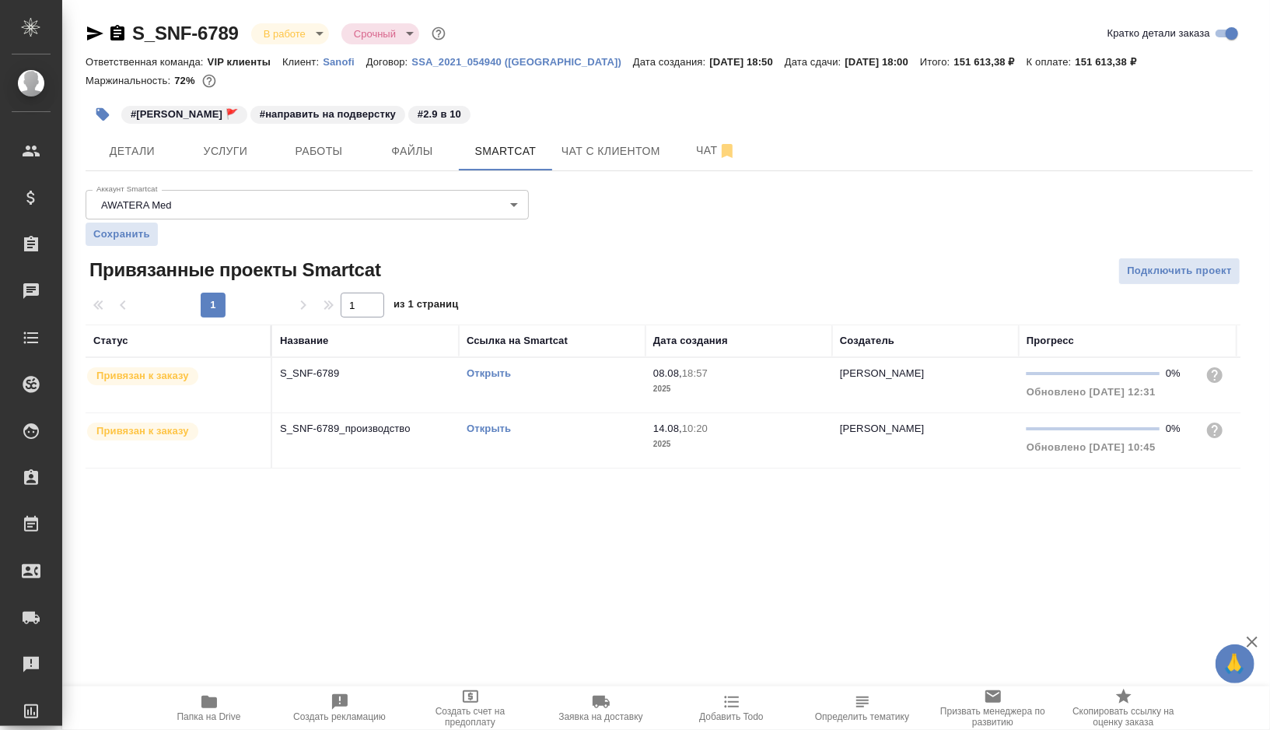
click at [494, 369] on link "Открыть" at bounding box center [489, 373] width 44 height 12
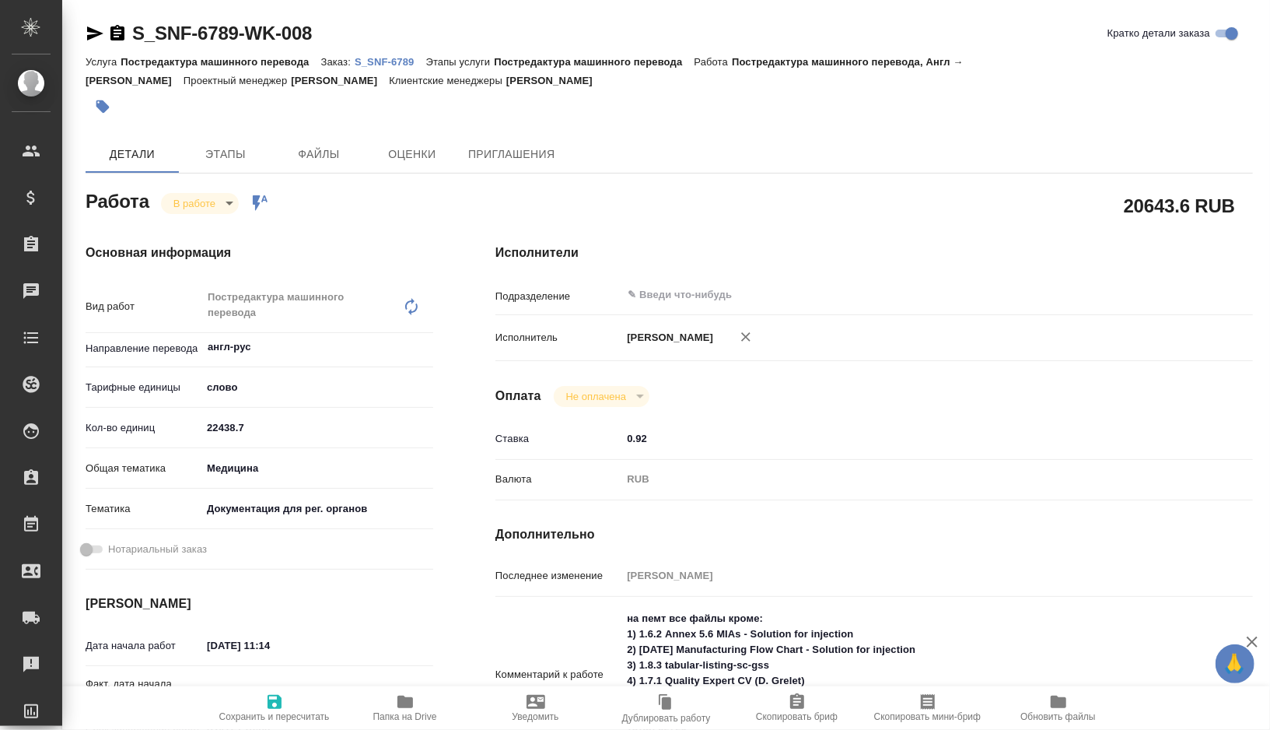
type textarea "x"
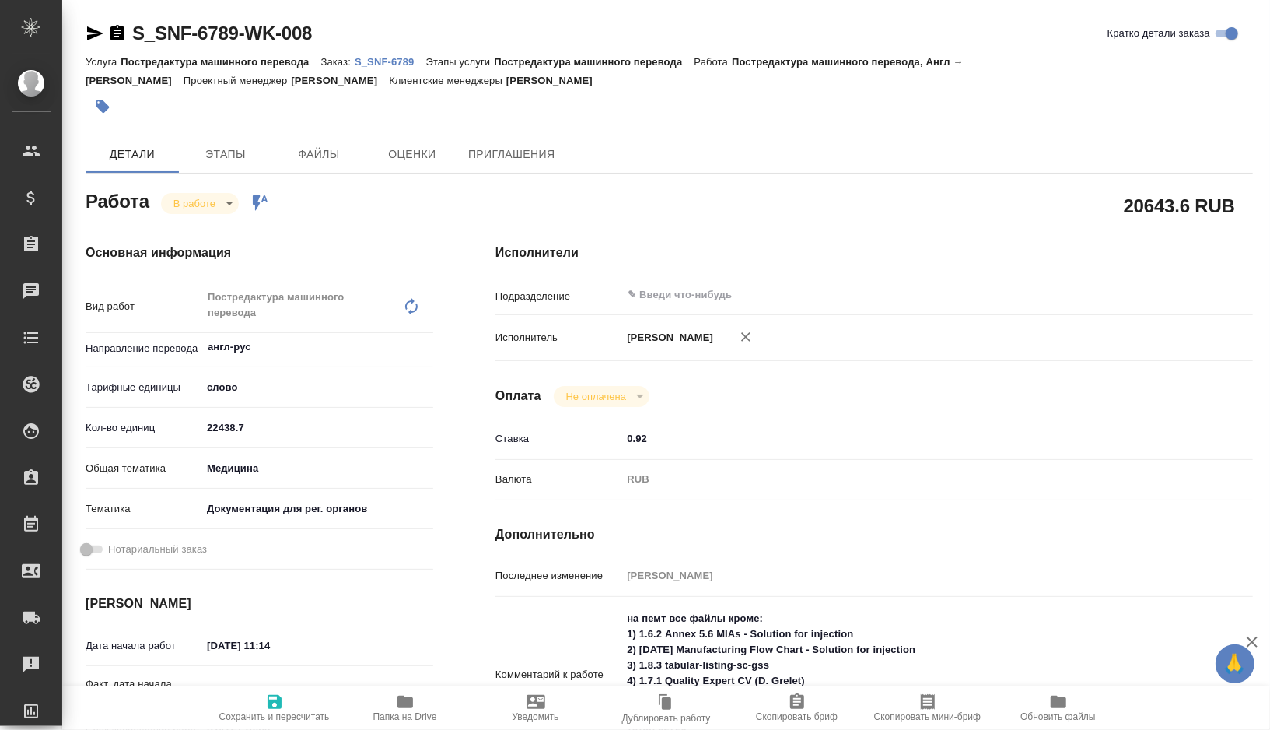
type textarea "x"
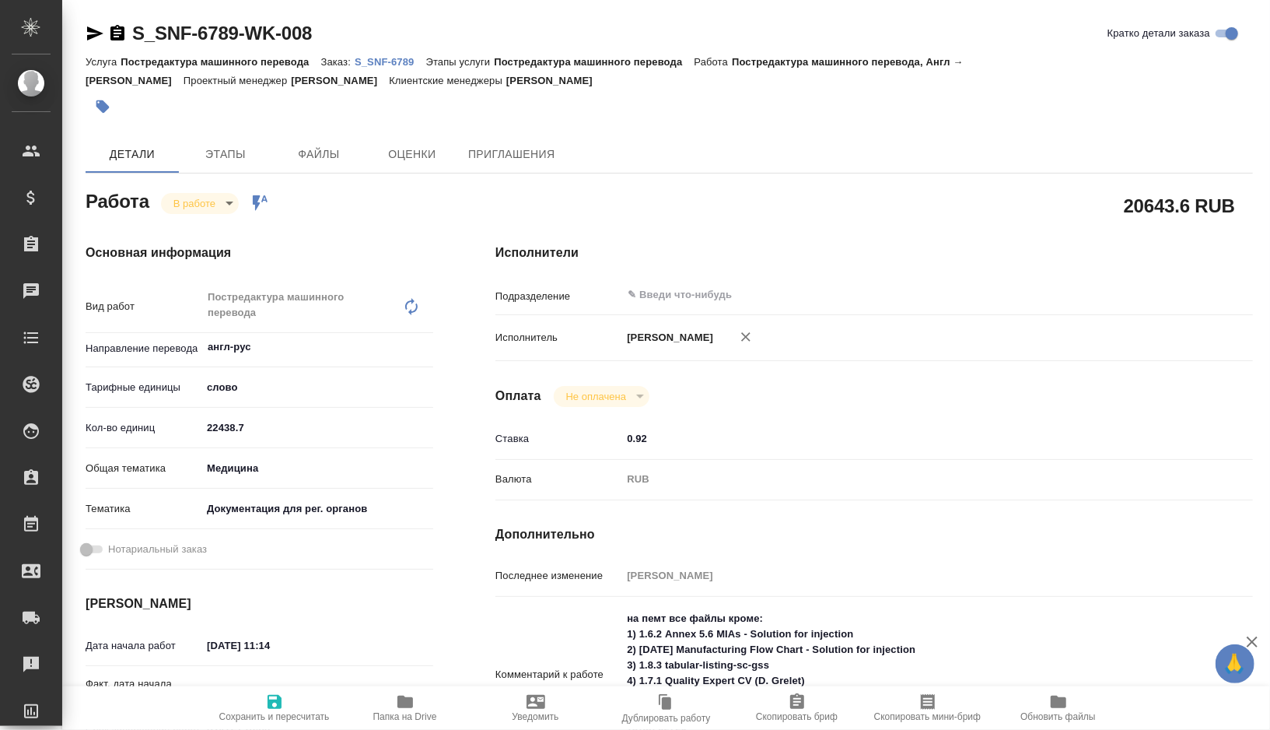
type textarea "x"
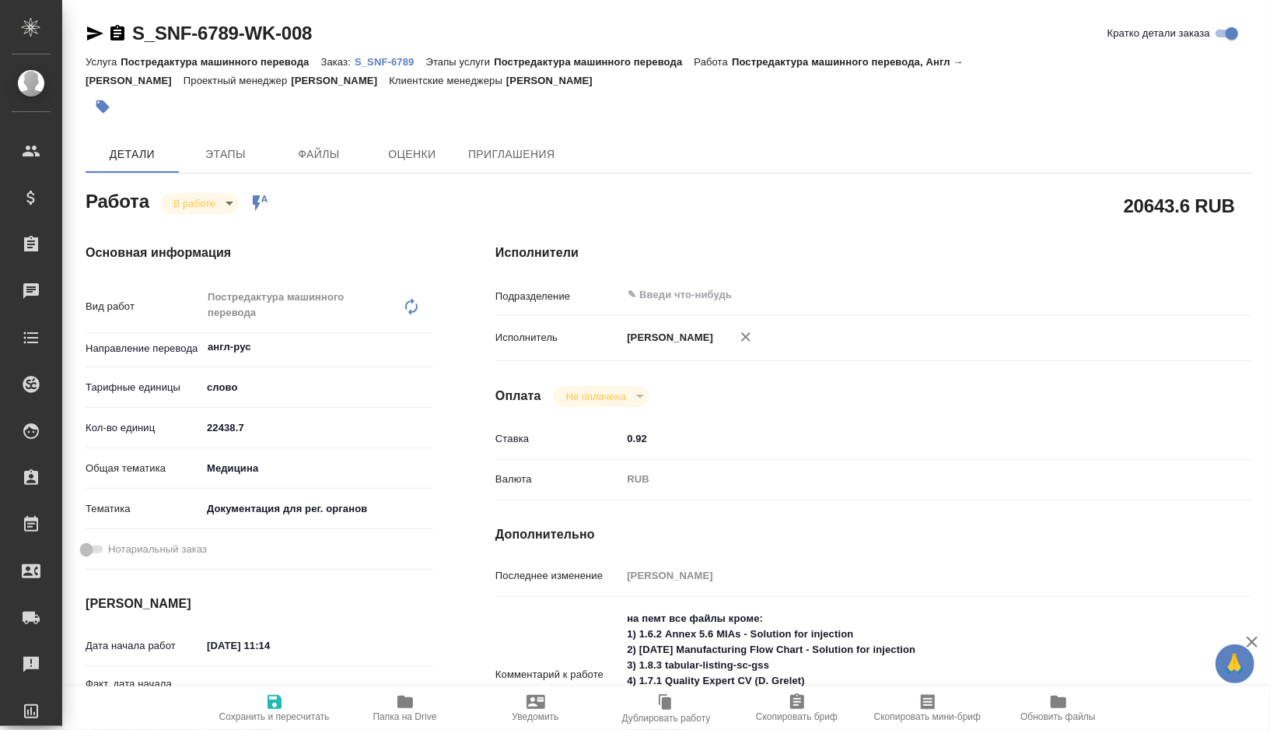
type textarea "x"
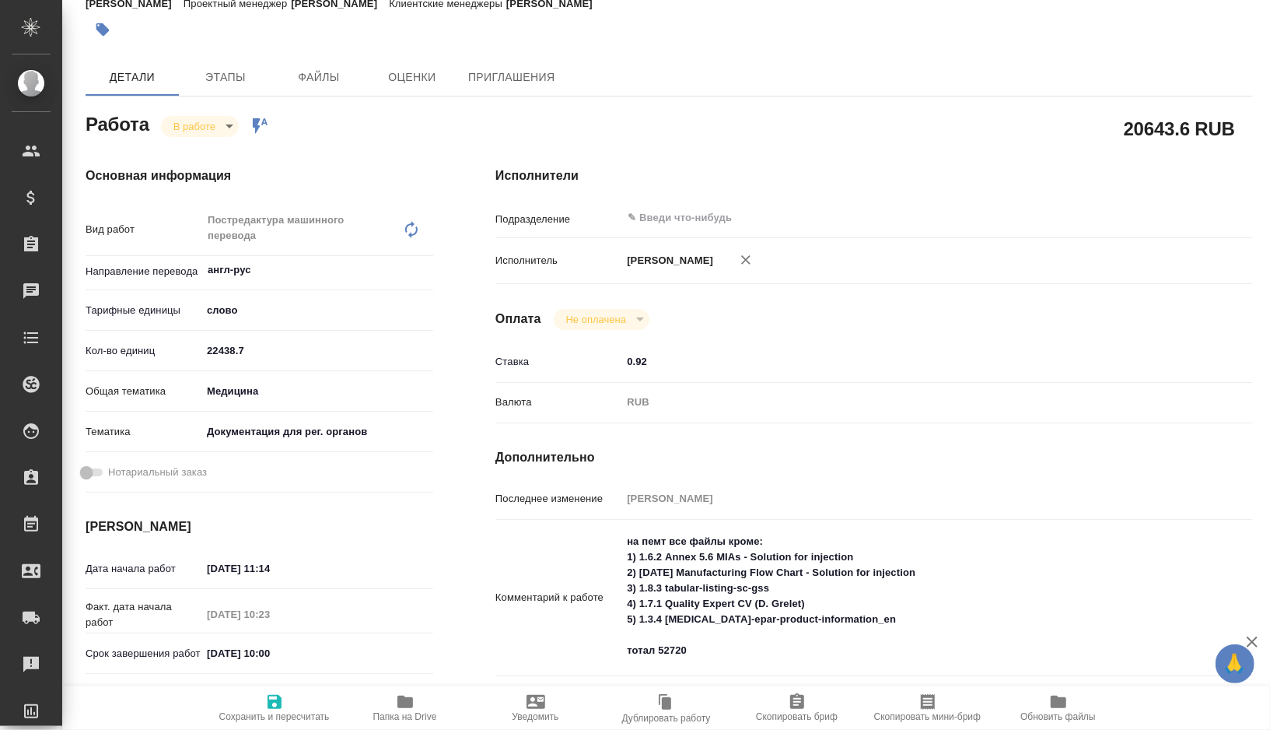
type textarea "x"
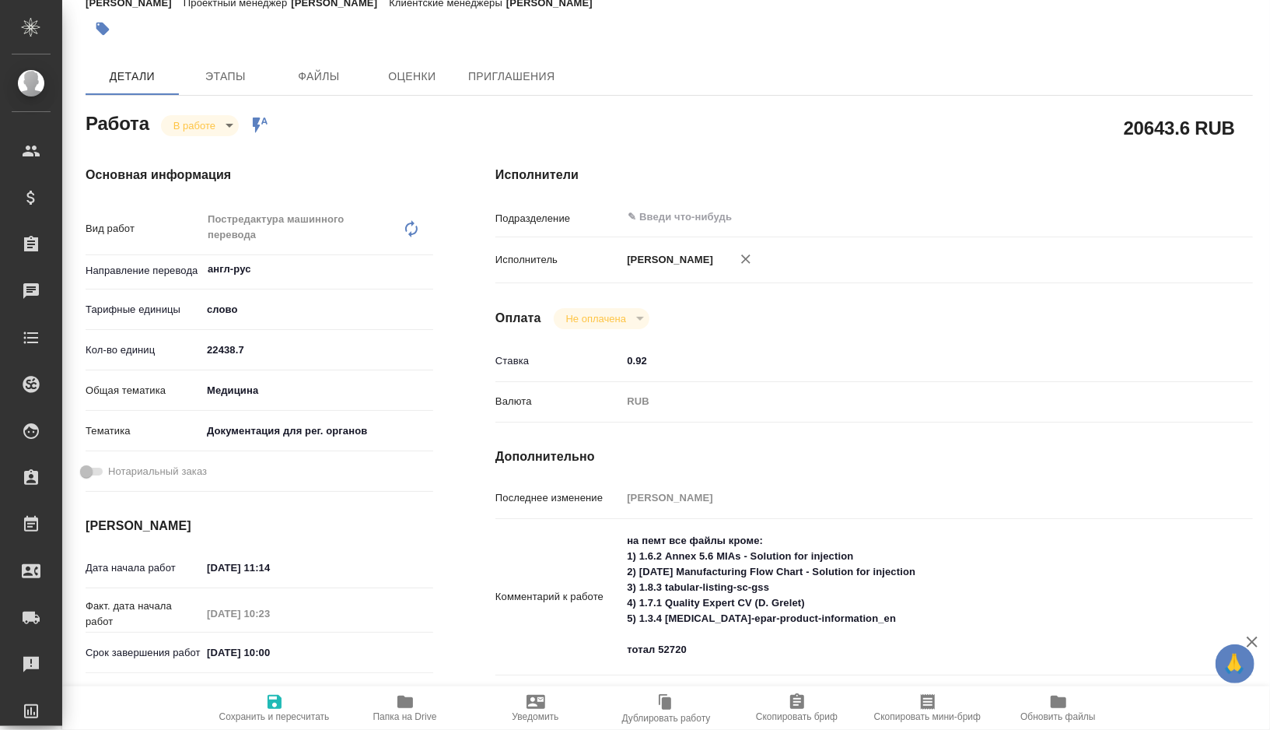
scroll to position [79, 0]
type textarea "x"
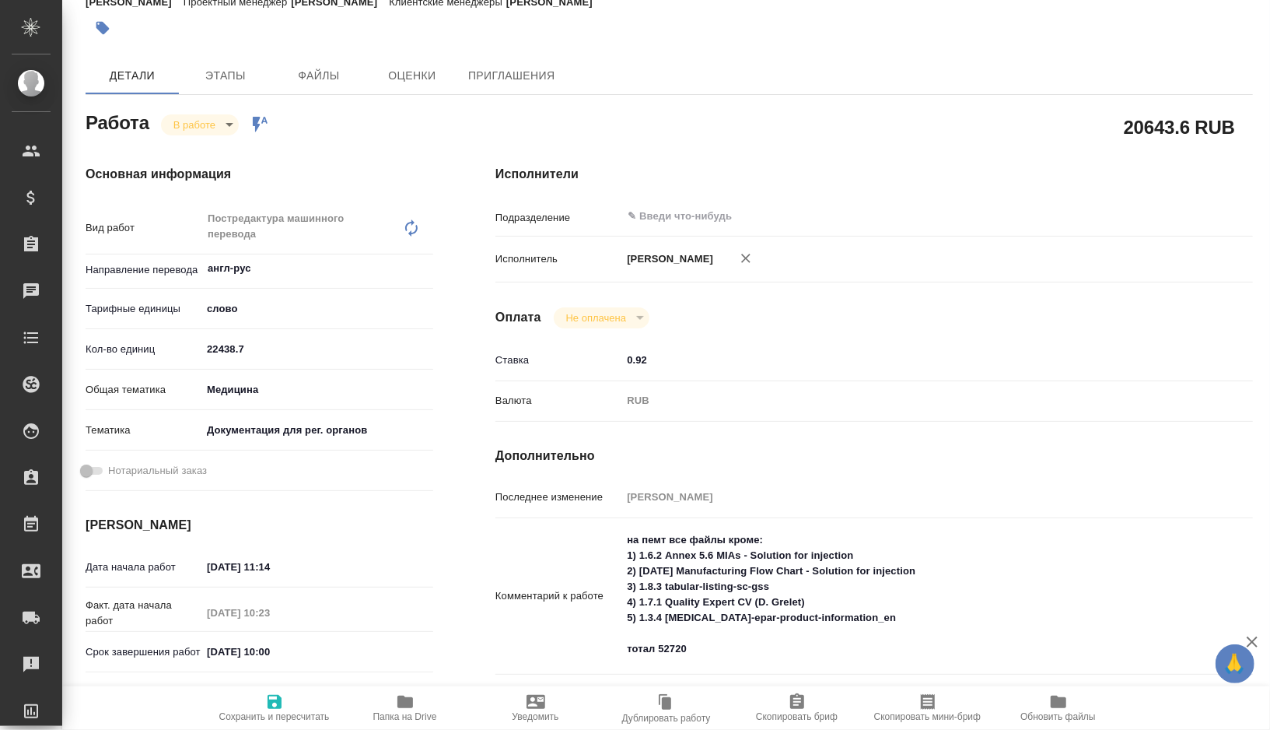
type textarea "x"
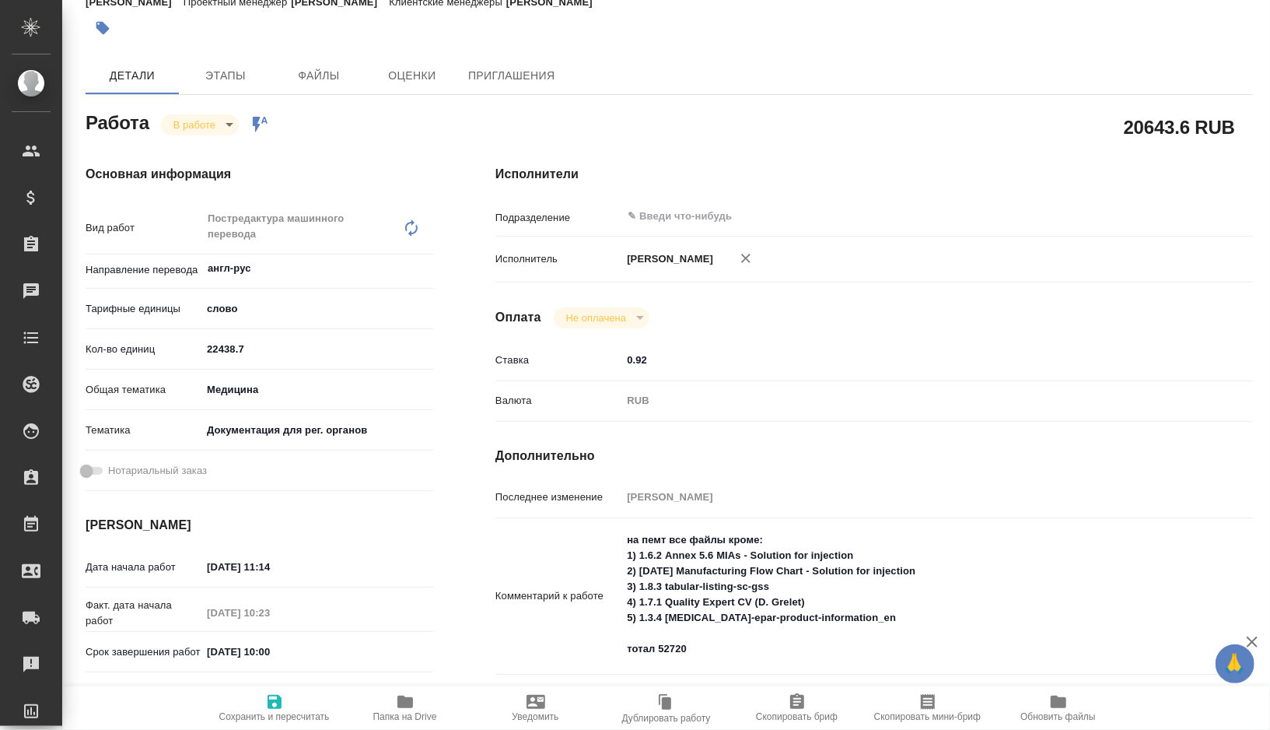
type textarea "x"
click at [401, 696] on icon "button" at bounding box center [406, 701] width 16 height 12
type textarea "x"
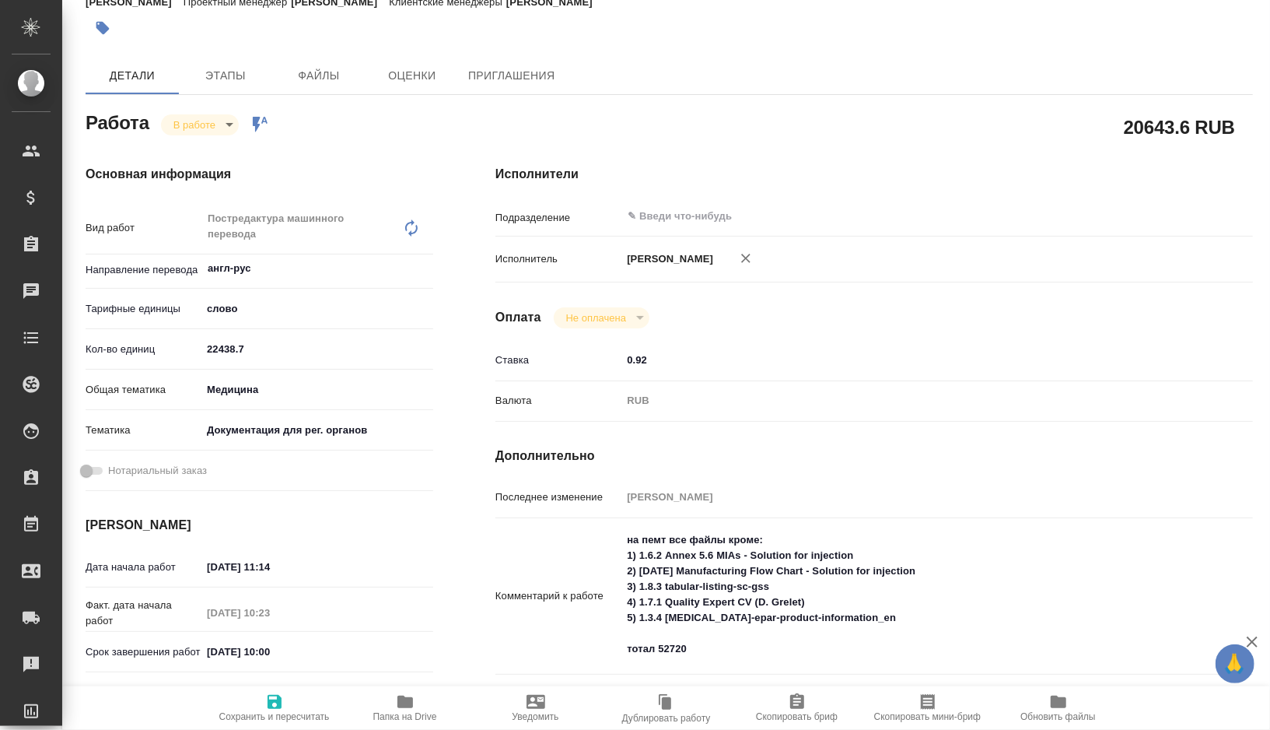
type textarea "x"
